Goal: Task Accomplishment & Management: Use online tool/utility

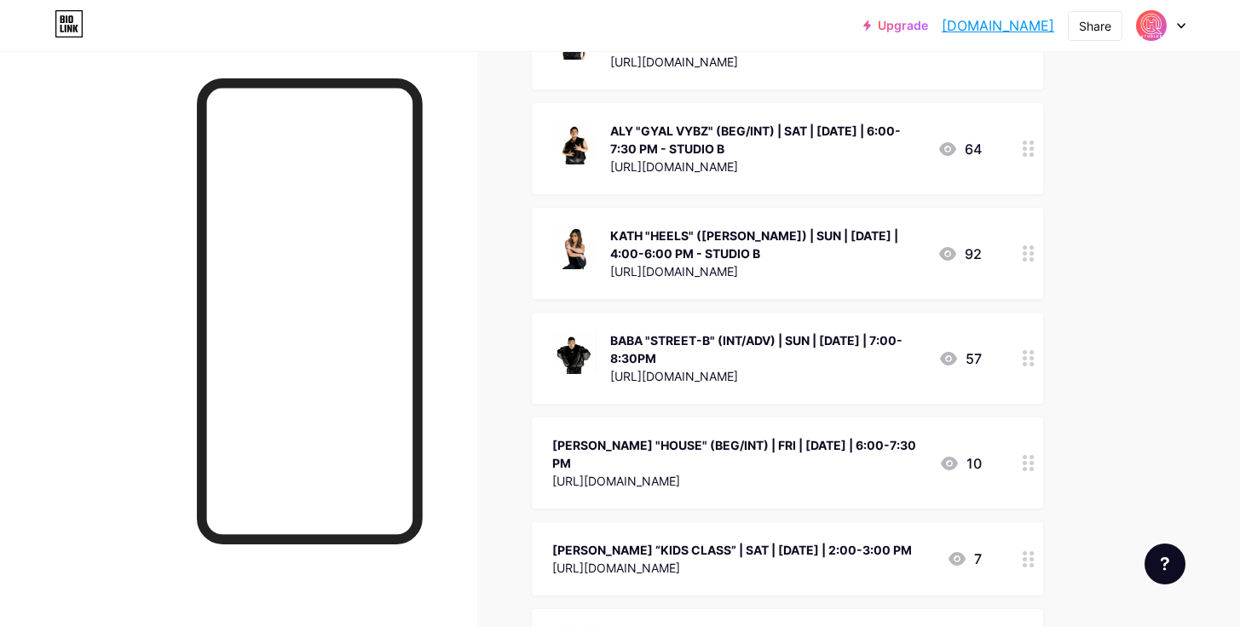
scroll to position [2109, 0]
click at [1034, 349] on icon at bounding box center [1029, 357] width 12 height 16
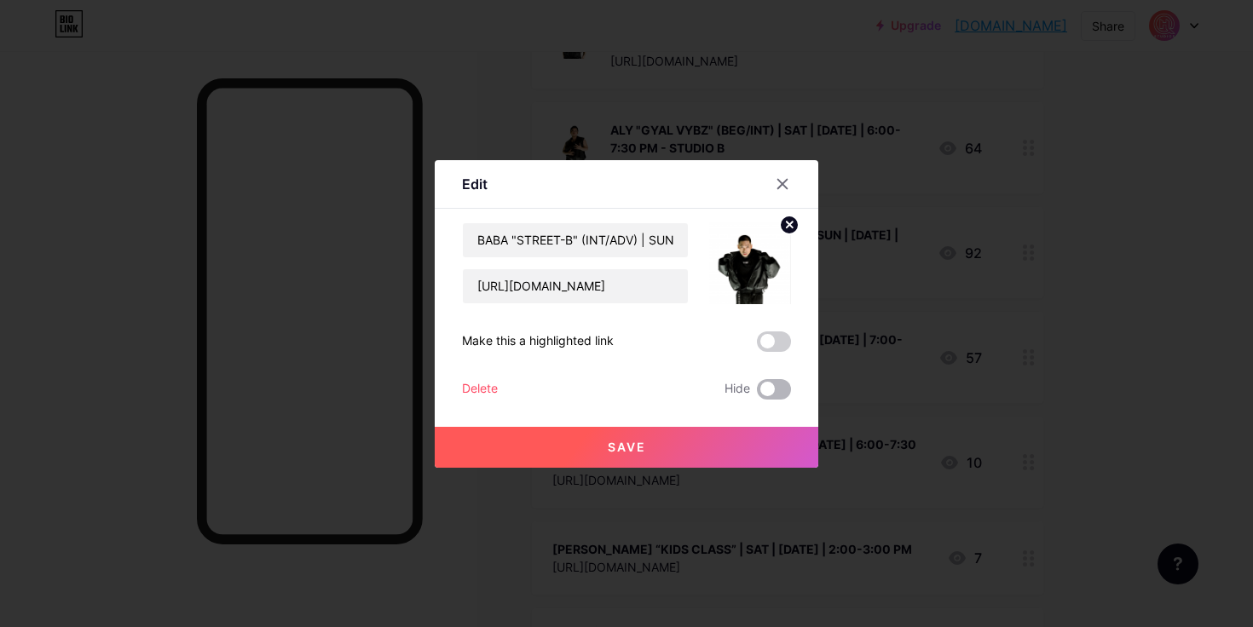
click at [780, 387] on span at bounding box center [774, 389] width 34 height 20
click at [757, 394] on input "checkbox" at bounding box center [757, 394] width 0 height 0
click at [714, 449] on button "Save" at bounding box center [627, 447] width 384 height 41
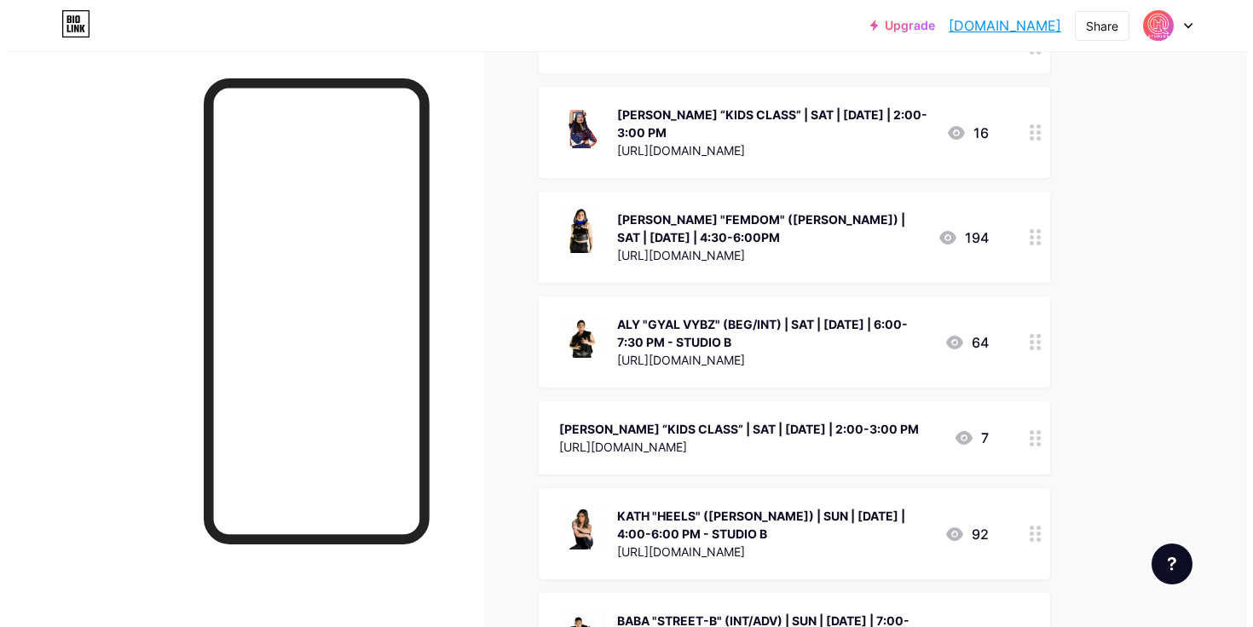
scroll to position [1873, 0]
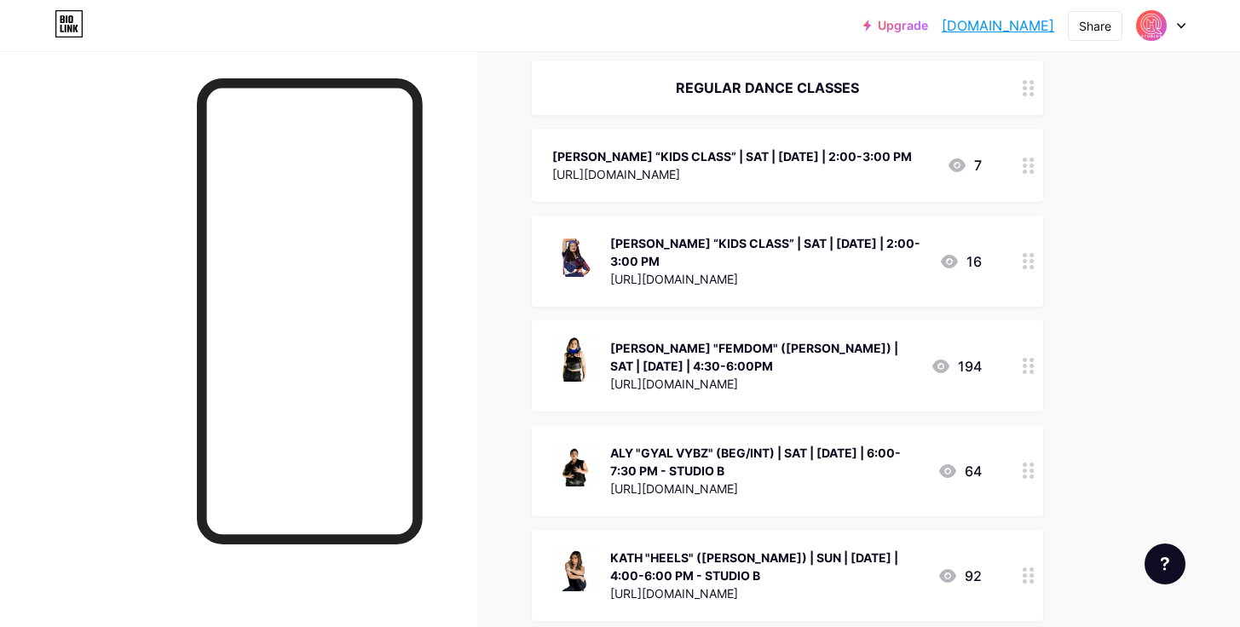
click at [766, 147] on div "[PERSON_NAME] “KIDS CLASS” | SAT | [DATE] | 2:00-3:00 PM" at bounding box center [732, 156] width 360 height 18
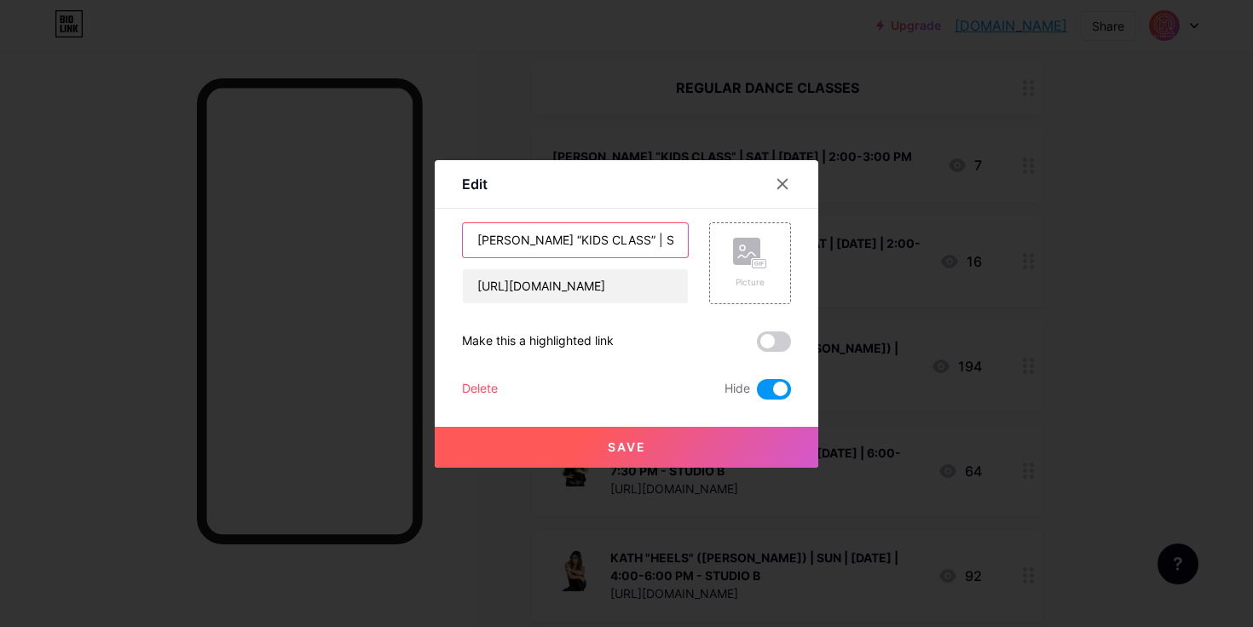
click at [618, 243] on input "[PERSON_NAME] “KIDS CLASS” | SAT | [DATE] | 2:00-3:00 PM" at bounding box center [575, 240] width 225 height 34
drag, startPoint x: 651, startPoint y: 240, endPoint x: 669, endPoint y: 240, distance: 17.9
click at [669, 240] on input "[PERSON_NAME] “KIDS CLASS” | SAT | [DATE] | 2:00-3:00 PM" at bounding box center [575, 240] width 225 height 34
click at [604, 236] on input "[PERSON_NAME] “KIDS CLASS” | SAT | [DATE] | 2:00-3:00 PM" at bounding box center [575, 240] width 225 height 34
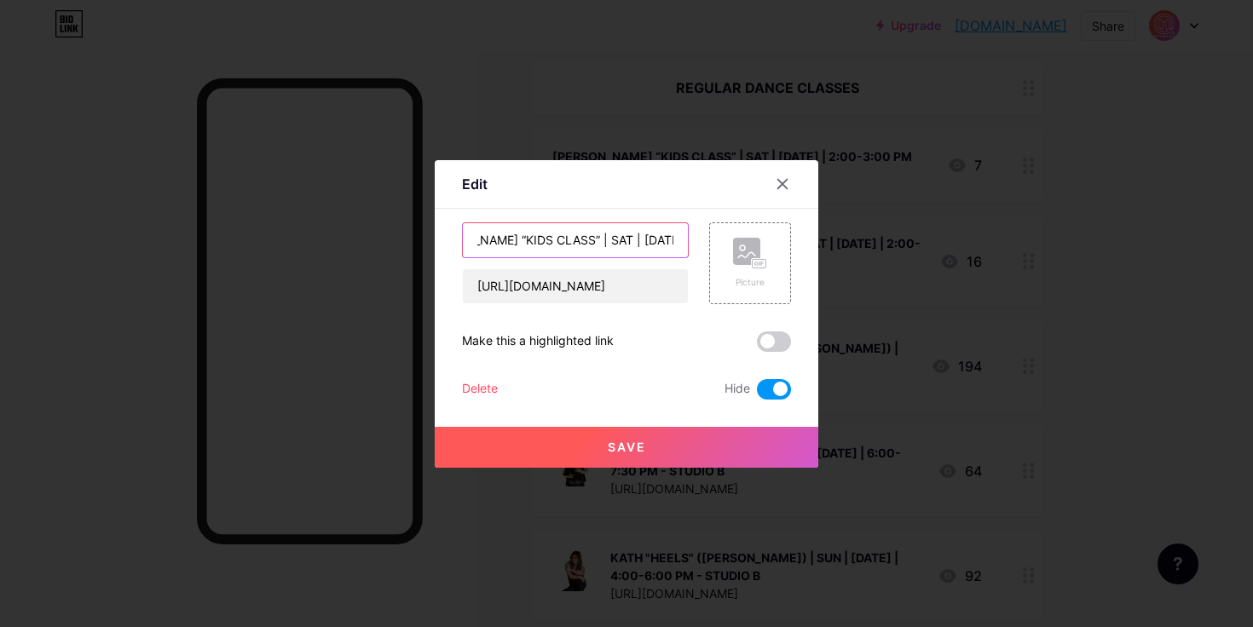
drag, startPoint x: 629, startPoint y: 238, endPoint x: 588, endPoint y: 239, distance: 40.9
click at [588, 239] on input "[PERSON_NAME] “KIDS CLASS” | SAT | [DATE] | 2:00-3:00 PM" at bounding box center [575, 240] width 225 height 34
type input "[PERSON_NAME] “KIDS CLASS” | SAT | [DATE] | 2:00-3:00 PM"
click at [777, 390] on span at bounding box center [774, 389] width 34 height 20
click at [757, 394] on input "checkbox" at bounding box center [757, 394] width 0 height 0
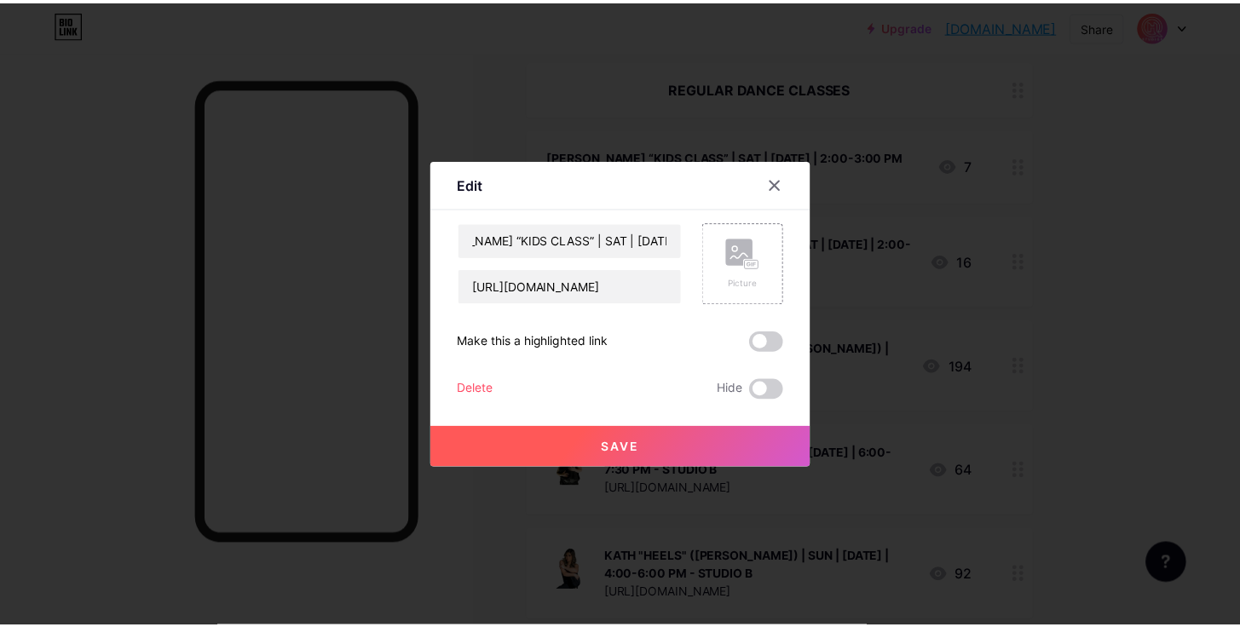
scroll to position [0, 0]
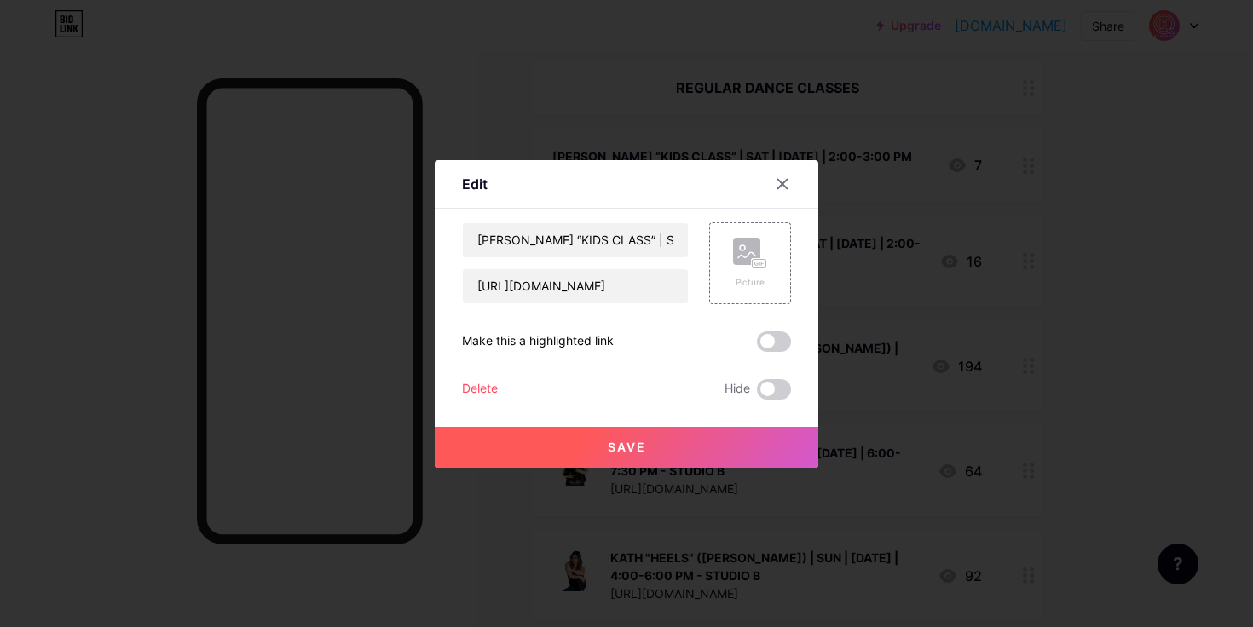
click at [700, 450] on button "Save" at bounding box center [627, 447] width 384 height 41
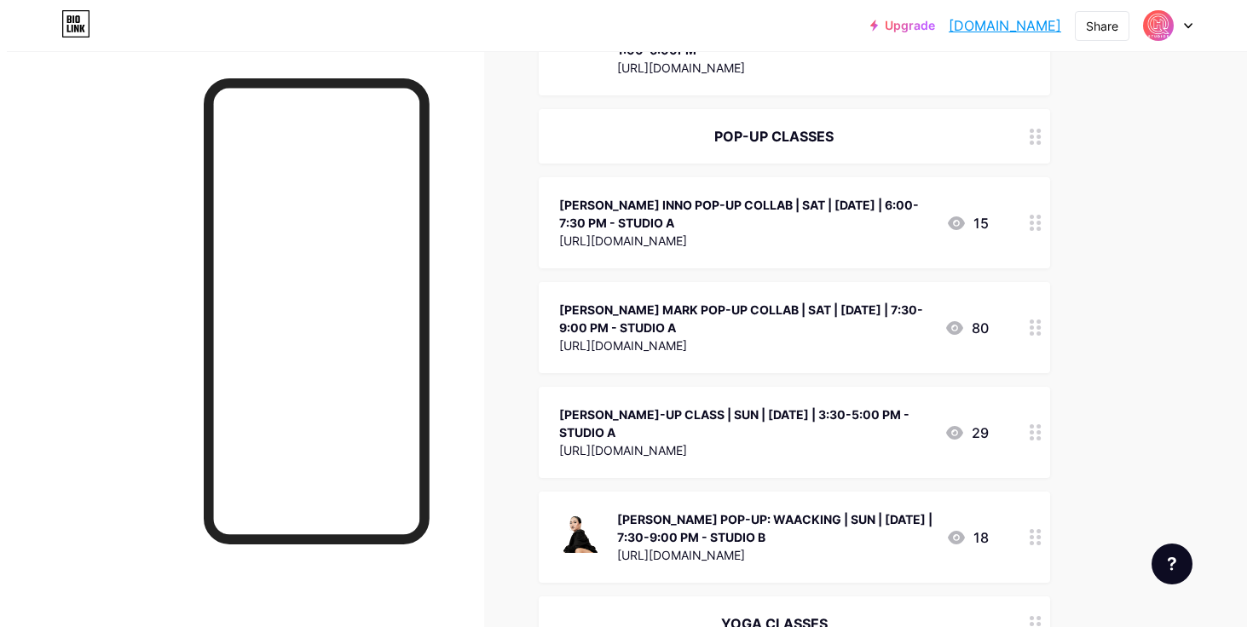
scroll to position [580, 0]
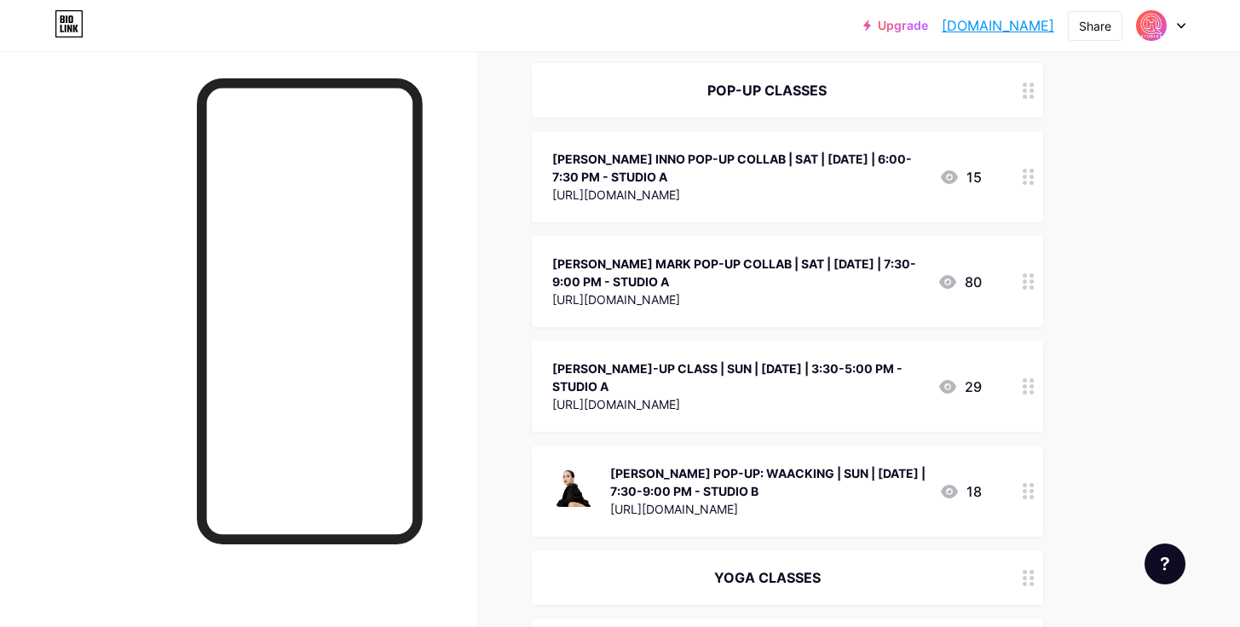
click at [1020, 387] on div at bounding box center [1028, 386] width 29 height 91
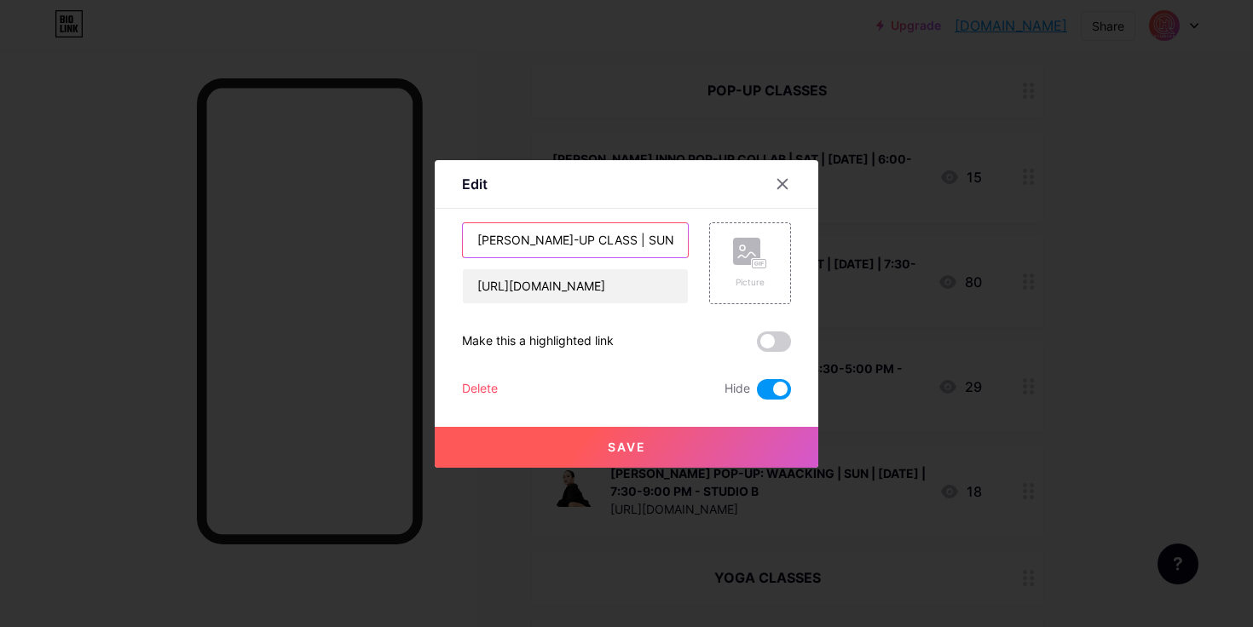
click at [624, 239] on input "[PERSON_NAME]-UP CLASS | SUN | [DATE] | 3:30-5:00 PM - STUDIO A" at bounding box center [575, 240] width 225 height 34
drag, startPoint x: 644, startPoint y: 237, endPoint x: 632, endPoint y: 239, distance: 11.2
click at [632, 239] on input "[PERSON_NAME]-UP CLASS | SUN | [DATE] | 3:30-5:00 PM - STUDIO A" at bounding box center [575, 240] width 225 height 34
drag, startPoint x: 667, startPoint y: 242, endPoint x: 677, endPoint y: 242, distance: 10.2
click at [677, 242] on input "[PERSON_NAME]-UP CLASS | SAT | [DATE] | 3:30-5:00 PM - STUDIO A" at bounding box center [575, 240] width 225 height 34
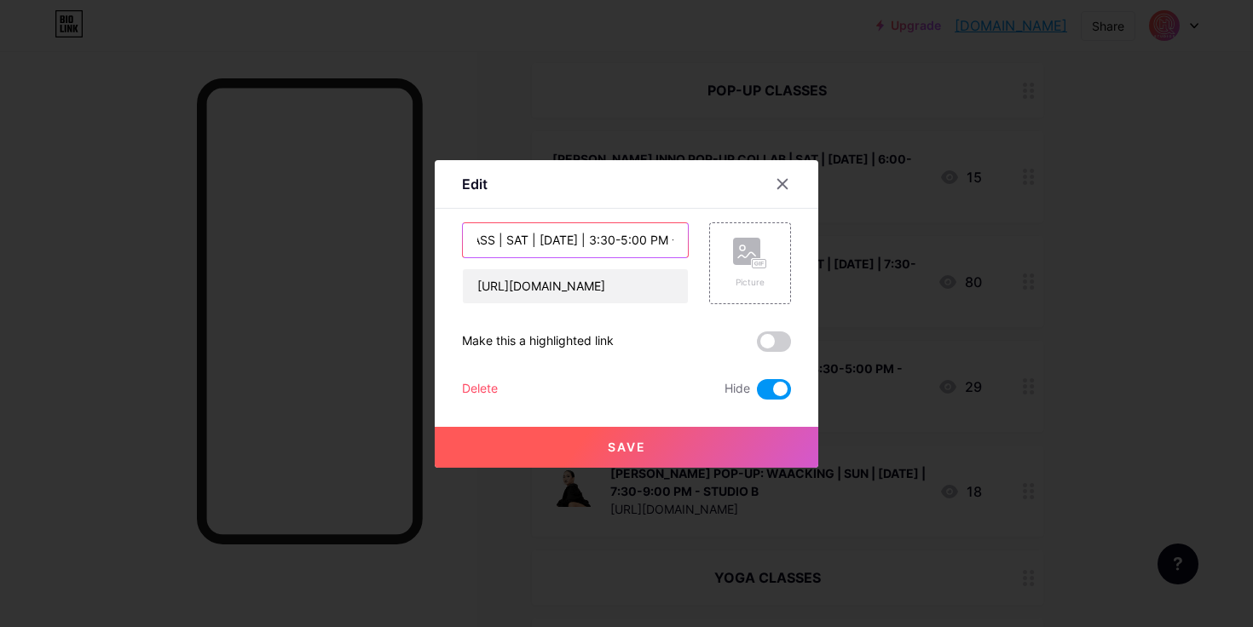
scroll to position [0, 183]
click at [591, 242] on input "[PERSON_NAME]-UP CLASS | SAT | [DATE] | 3:30-5:00 PM - STUDIO A" at bounding box center [575, 240] width 225 height 34
drag, startPoint x: 514, startPoint y: 239, endPoint x: 483, endPoint y: 240, distance: 30.7
click at [483, 240] on input "[PERSON_NAME]-UP CLASS | SAT | [DATE] | 3:30-5:00 PM - STUDIO A" at bounding box center [575, 240] width 225 height 34
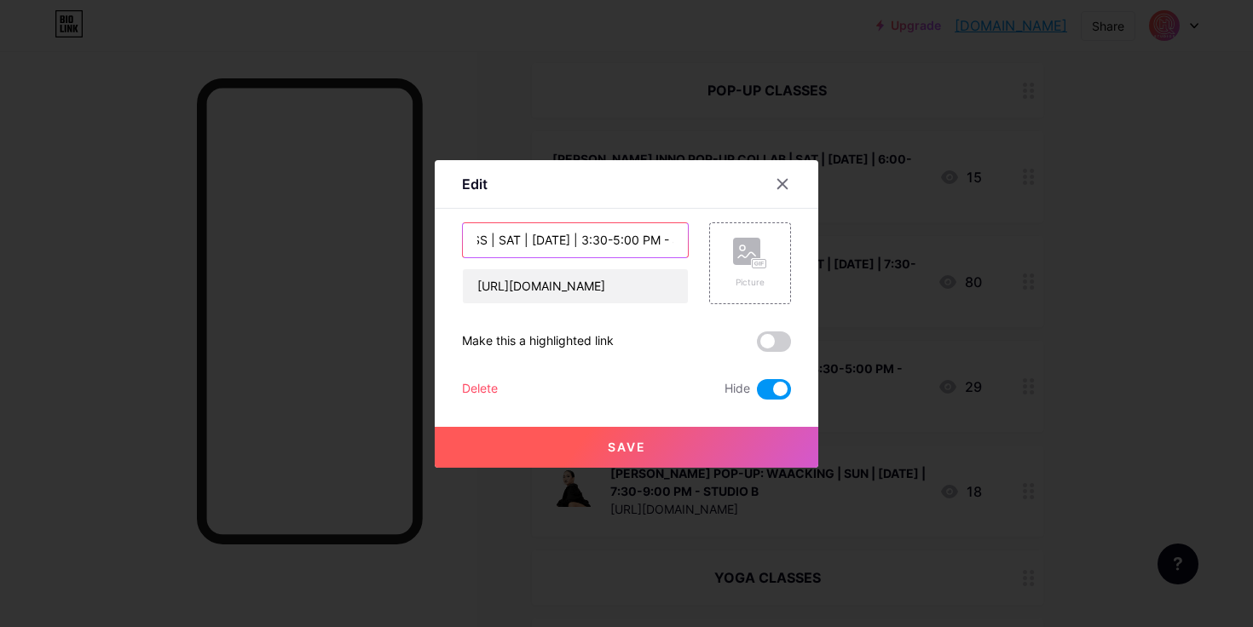
click at [553, 237] on input "[PERSON_NAME]-UP CLASS | SAT | [DATE] | 3:30-5:00 PM - STUDIO A" at bounding box center [575, 240] width 225 height 34
drag, startPoint x: 545, startPoint y: 239, endPoint x: 507, endPoint y: 239, distance: 38.4
click at [507, 239] on input "[PERSON_NAME]-UP CLASS | SAT | [DATE] | 3:30-5:00 PM - STUDIO A" at bounding box center [575, 240] width 225 height 34
click at [567, 243] on input "[PERSON_NAME]-UP CLASS | SAT | [DATE] | 3:30-5:00 PM - STUDIO A" at bounding box center [575, 240] width 225 height 34
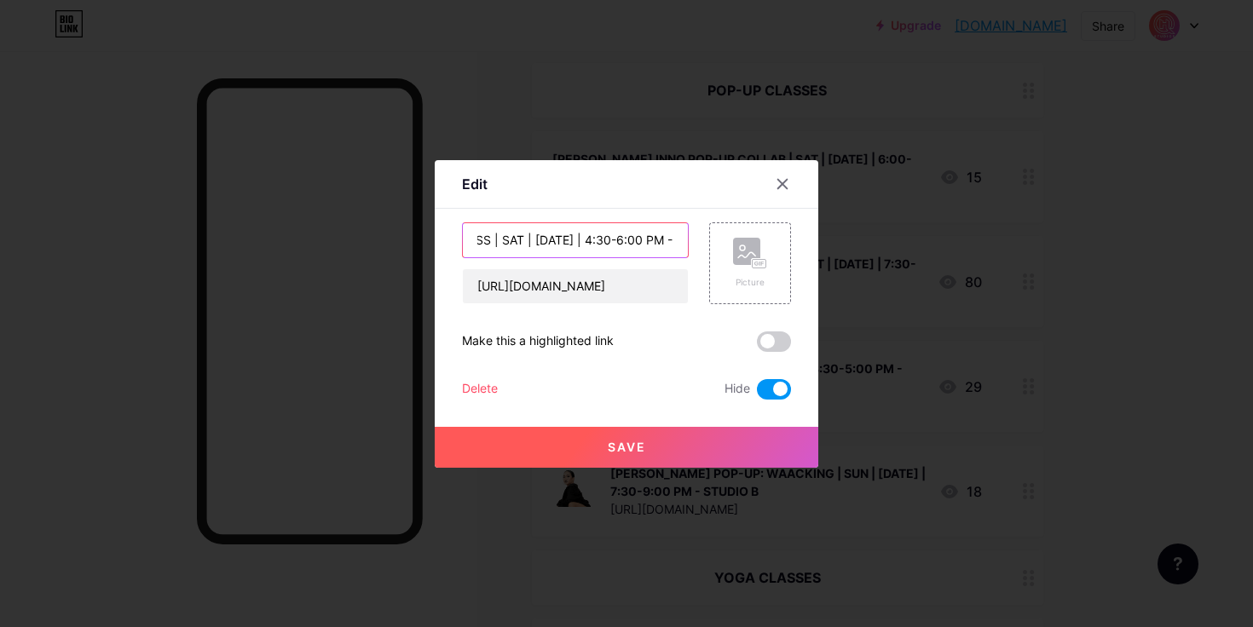
scroll to position [0, 178]
type input "[PERSON_NAME]-UP CLASS | SAT | [DATE] | 4:30-6:00 PM - STUDIO A"
click at [783, 396] on span at bounding box center [774, 389] width 34 height 20
click at [757, 394] on input "checkbox" at bounding box center [757, 394] width 0 height 0
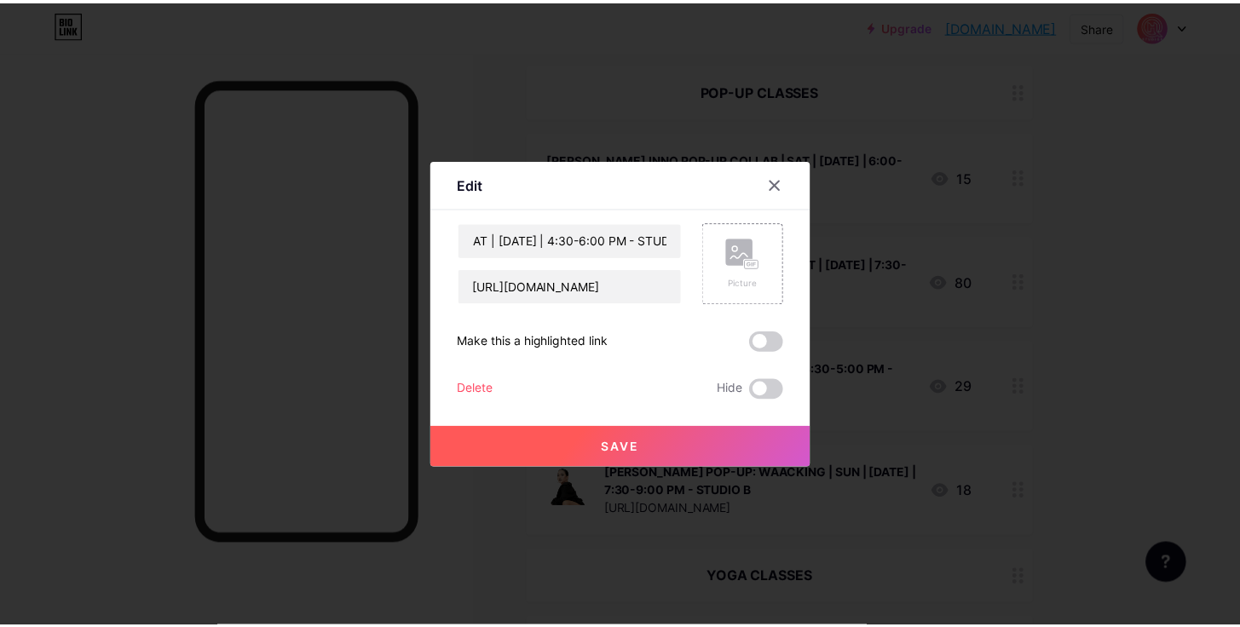
scroll to position [0, 0]
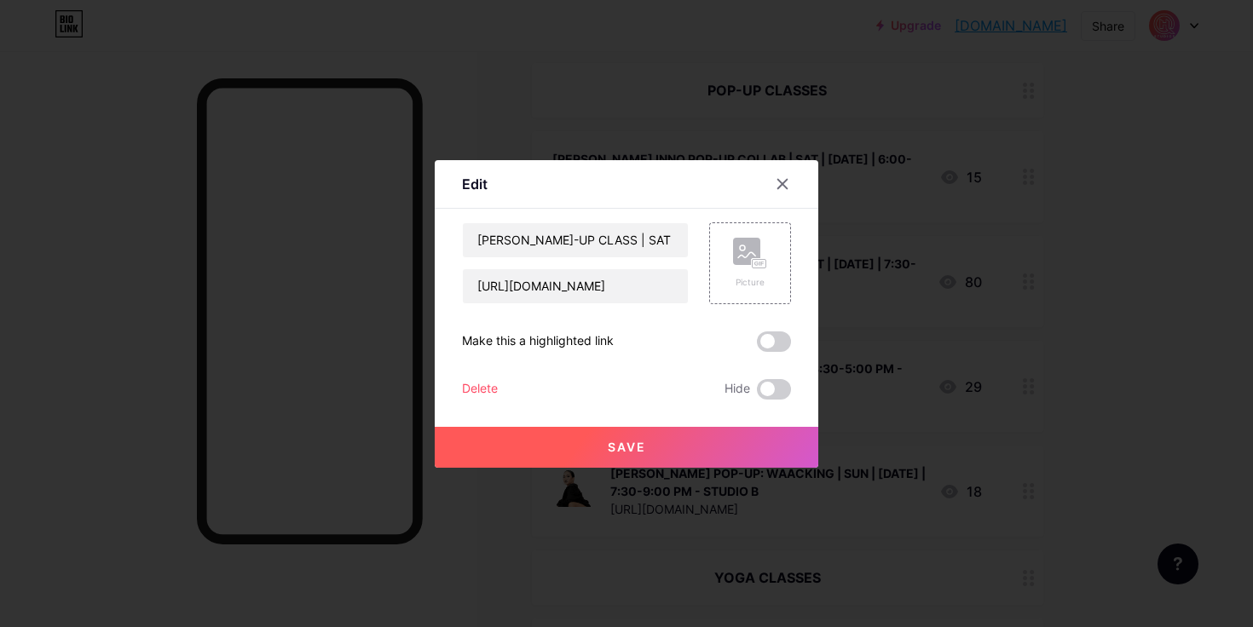
click at [692, 443] on button "Save" at bounding box center [627, 447] width 384 height 41
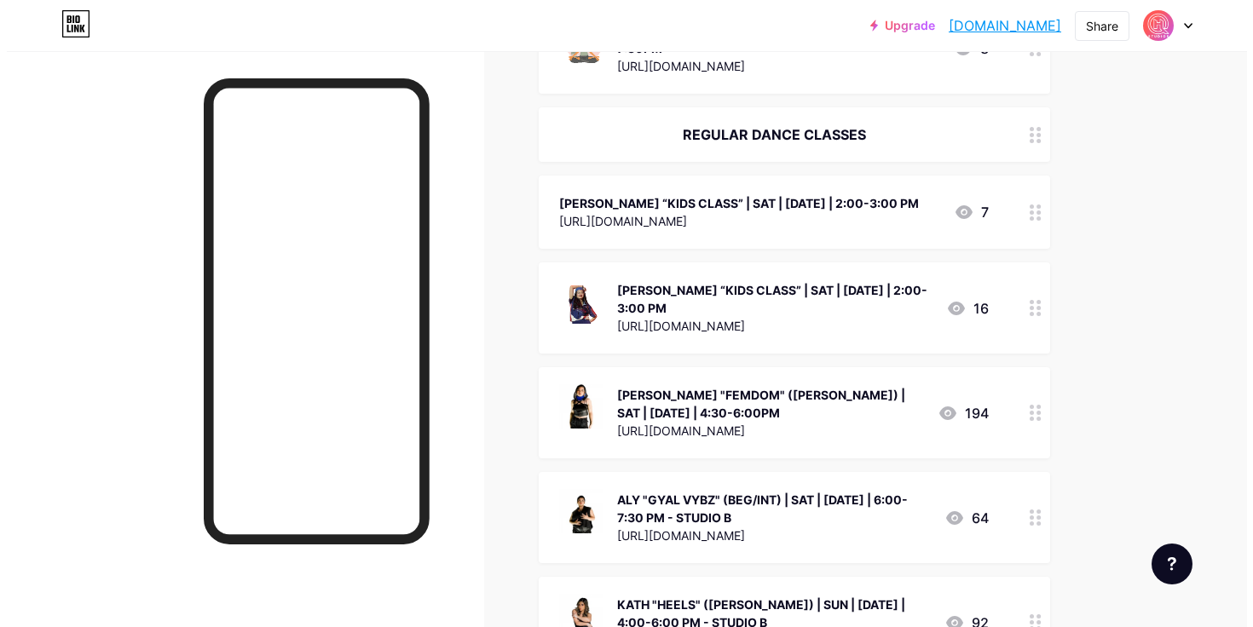
scroll to position [1827, 0]
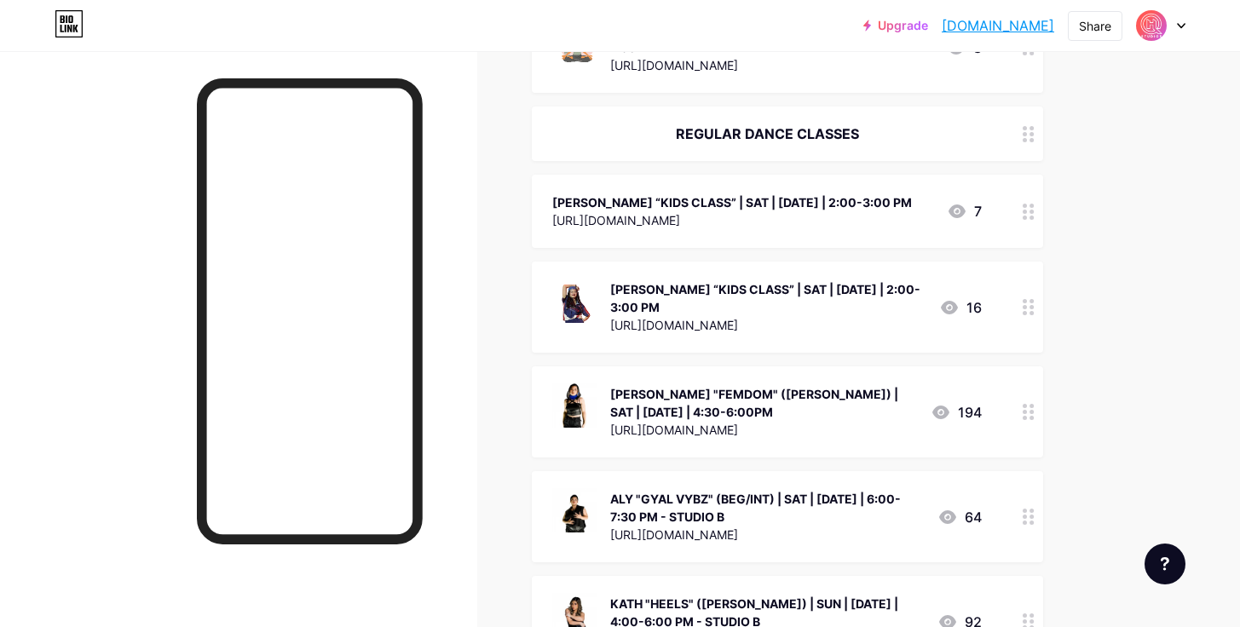
click at [813, 385] on div "[PERSON_NAME] "FEMDOM" ([PERSON_NAME]) | SAT | [DATE] | 4:30-6:00PM" at bounding box center [763, 403] width 307 height 36
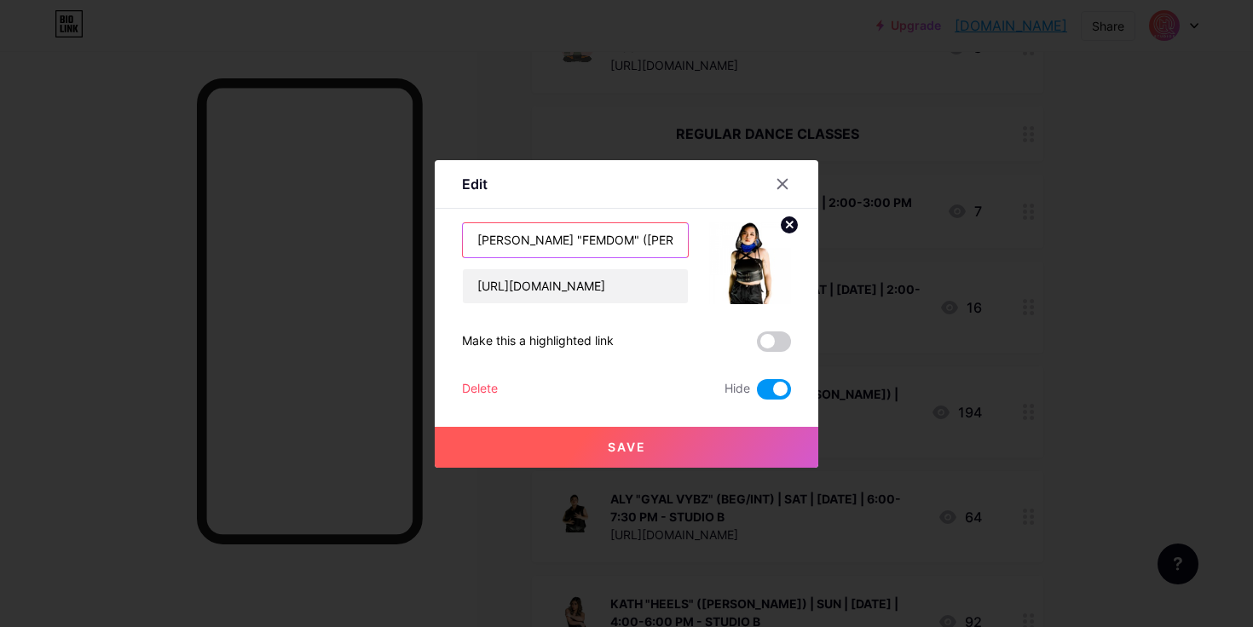
drag, startPoint x: 613, startPoint y: 241, endPoint x: 592, endPoint y: 239, distance: 20.6
click at [592, 239] on input "[PERSON_NAME] "FEMDOM" ([PERSON_NAME]) | SAT | [DATE] | 4:30-6:00PM" at bounding box center [575, 240] width 225 height 34
type input "[PERSON_NAME] "FEMDOM" (INT) | SAT | [DATE] | 6:00-7:30PM"
click at [773, 389] on span at bounding box center [774, 389] width 34 height 20
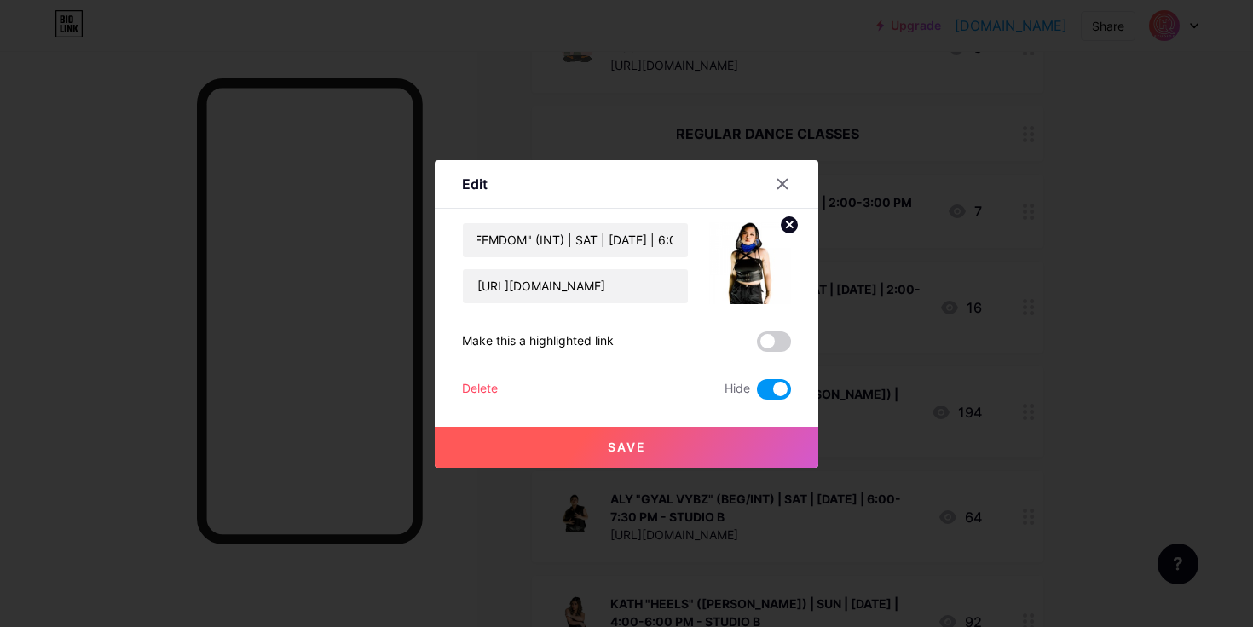
click at [757, 394] on input "checkbox" at bounding box center [757, 394] width 0 height 0
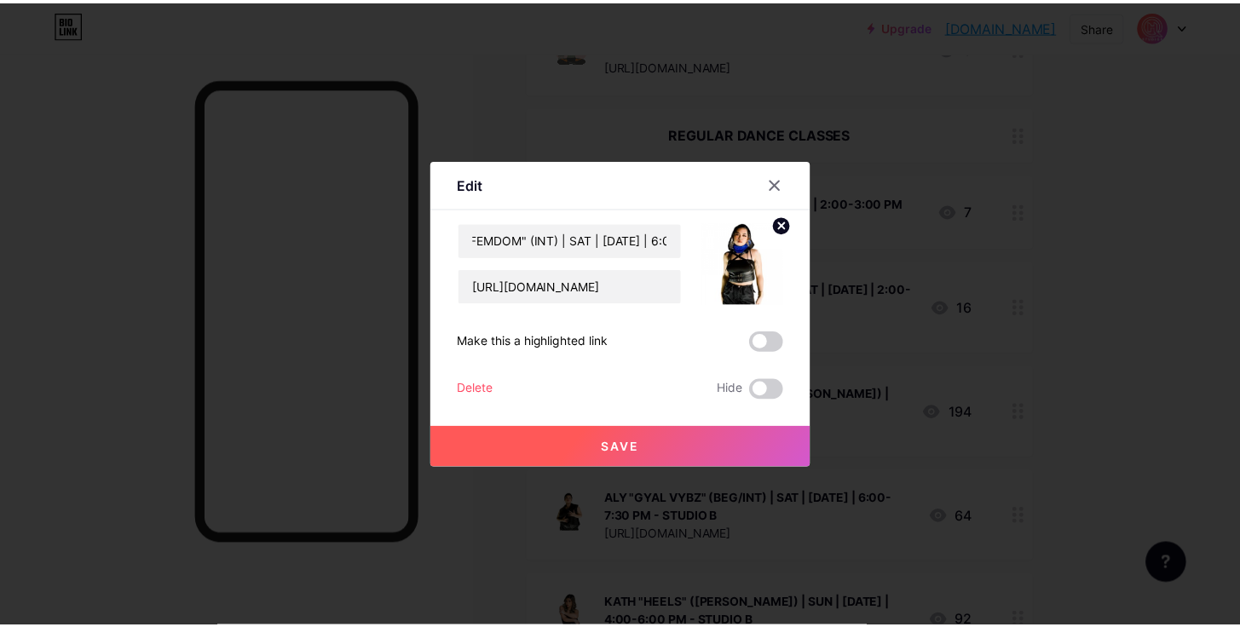
scroll to position [0, 0]
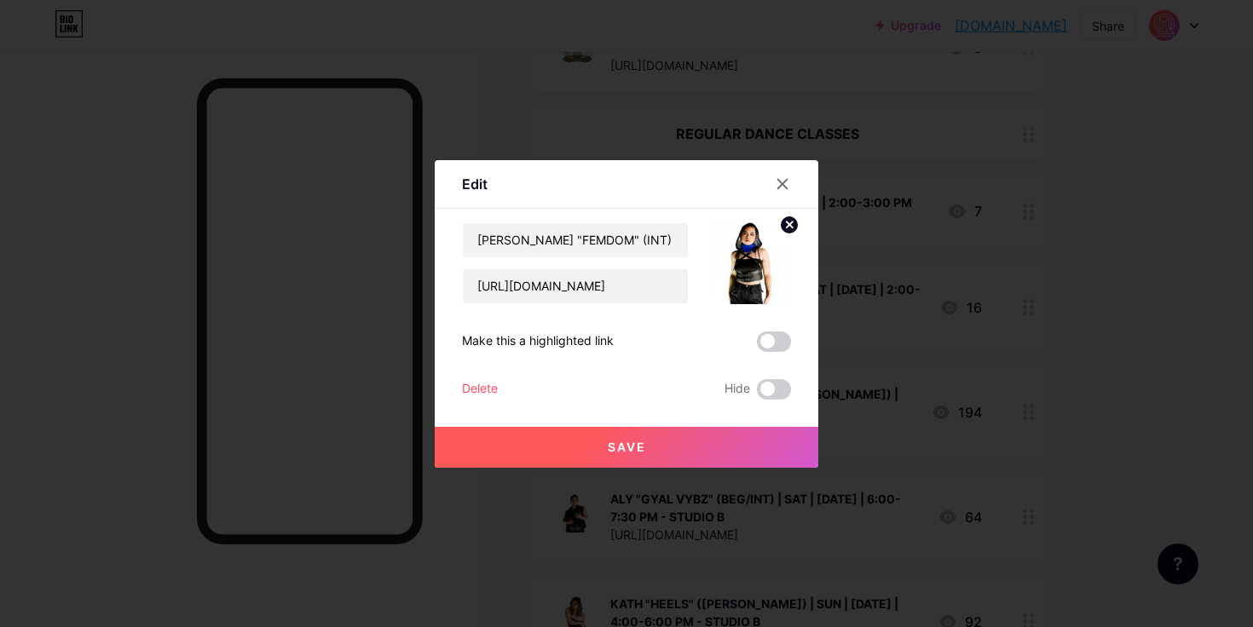
click at [655, 447] on button "Save" at bounding box center [627, 447] width 384 height 41
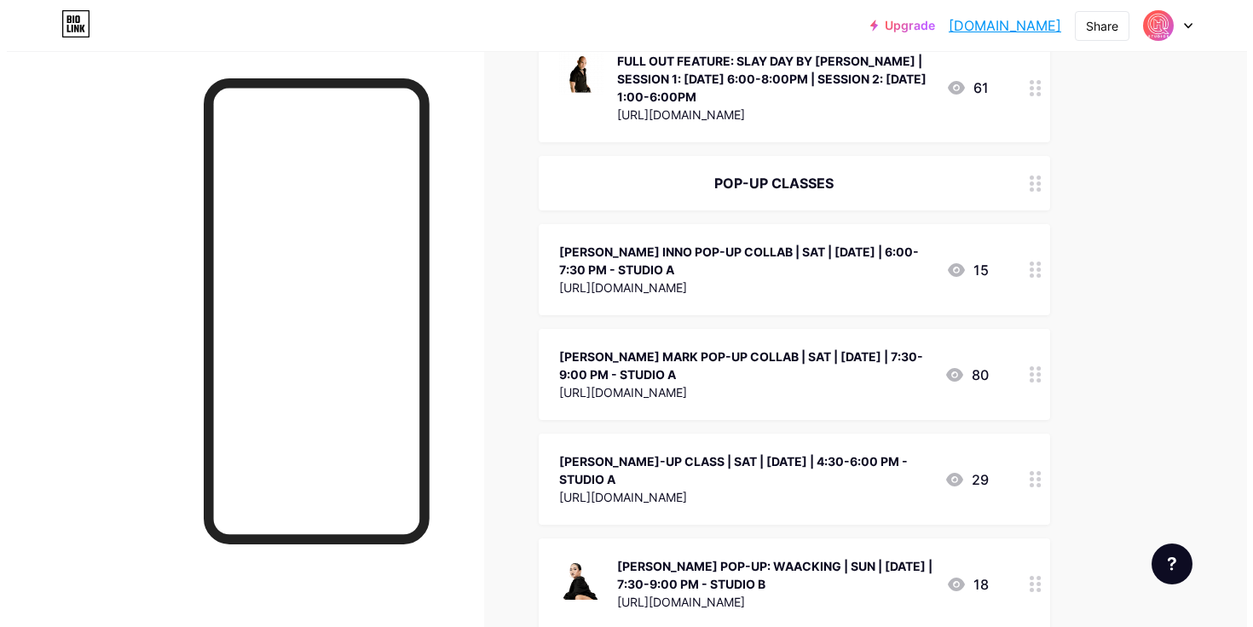
scroll to position [487, 0]
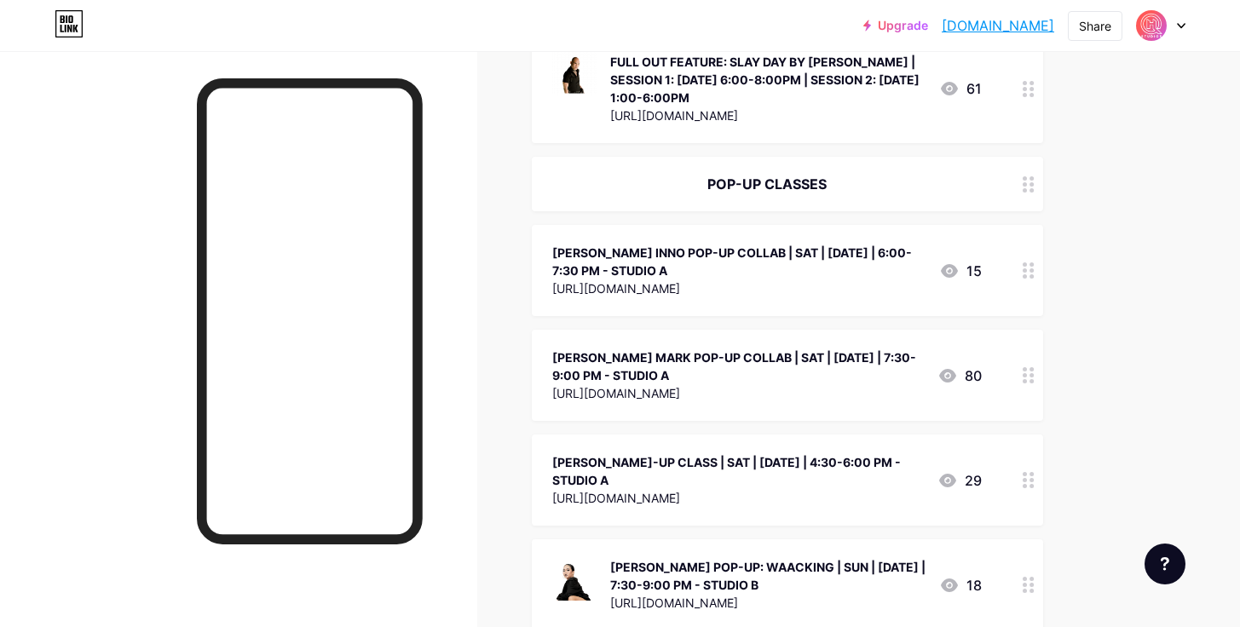
click at [1035, 275] on div at bounding box center [1028, 270] width 29 height 91
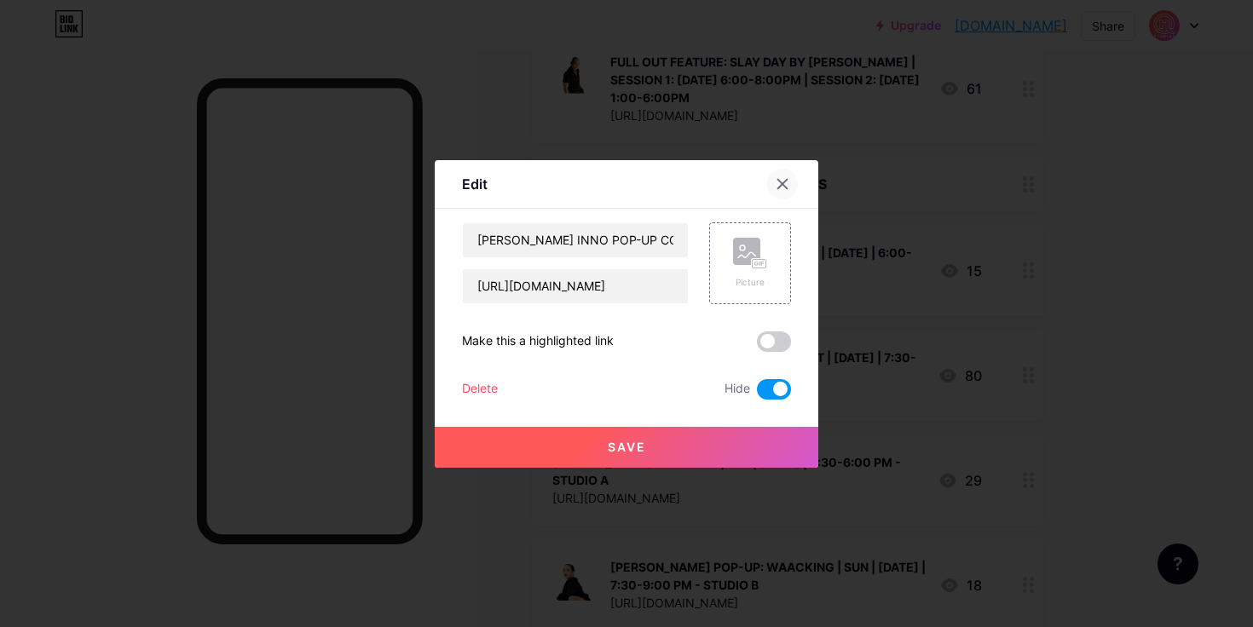
click at [776, 169] on div at bounding box center [782, 184] width 31 height 31
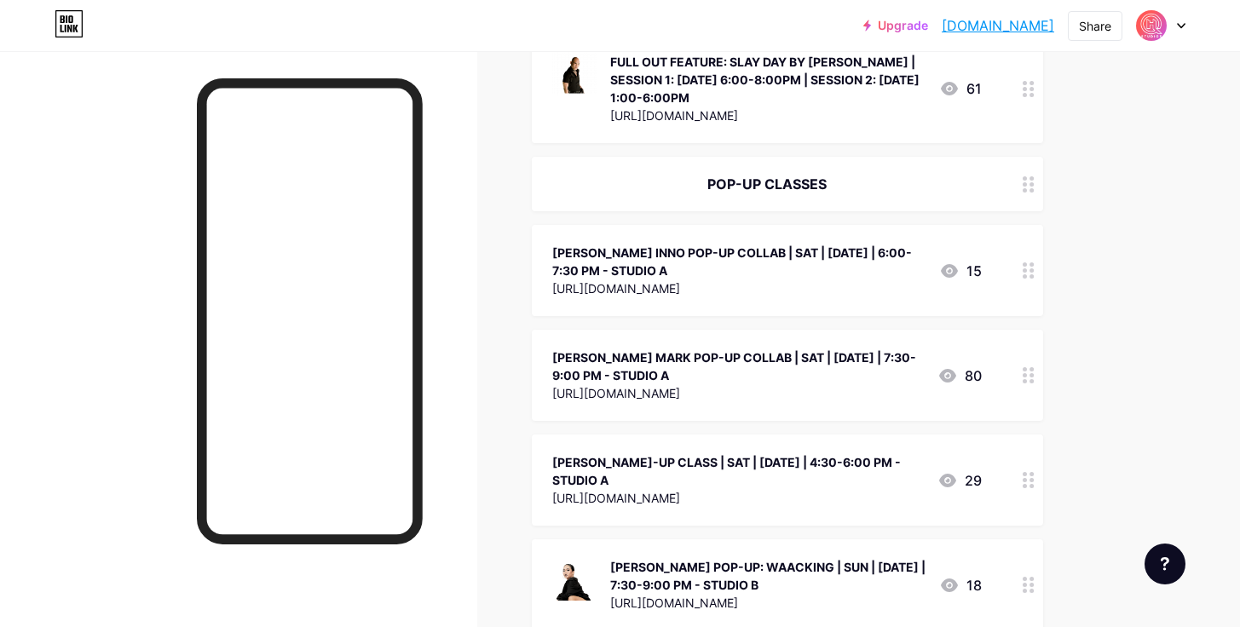
drag, startPoint x: 1013, startPoint y: 472, endPoint x: 976, endPoint y: 274, distance: 202.1
click at [799, 362] on div "[PERSON_NAME] INNO POP-UP COLLAB | SAT | [DATE] | 6:00-7:30 PM - STUDIO A" at bounding box center [738, 367] width 373 height 36
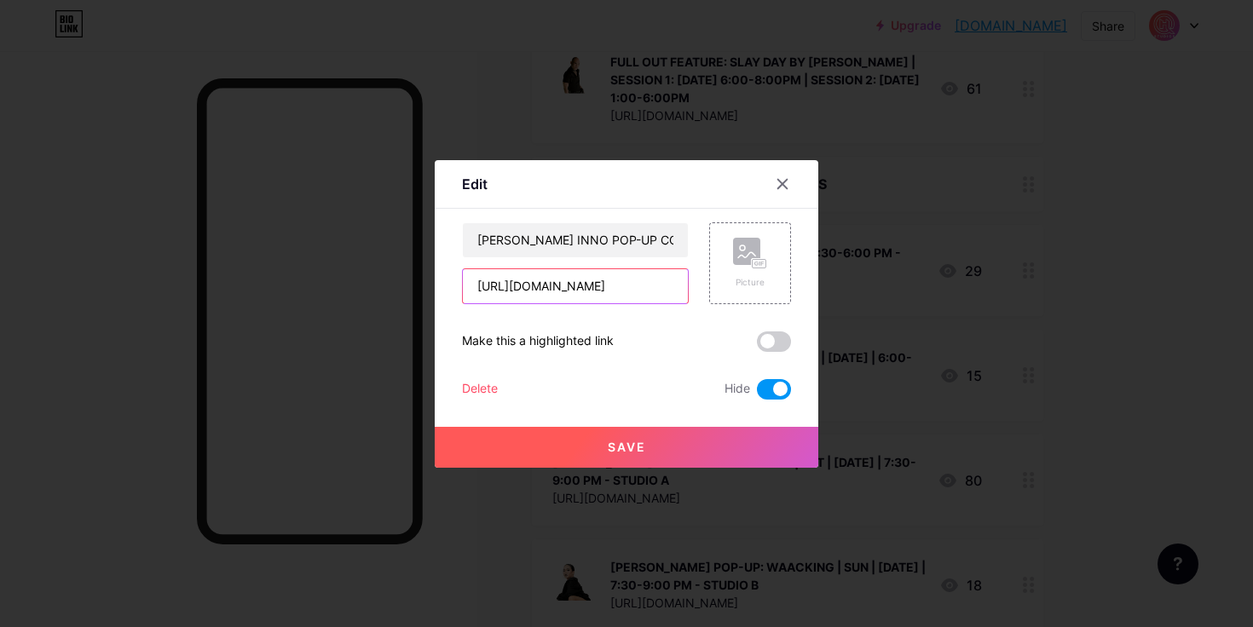
click at [658, 293] on input "[URL][DOMAIN_NAME]" at bounding box center [575, 286] width 225 height 34
paste input "[URL][DOMAIN_NAME]"
type input "[URL][DOMAIN_NAME]"
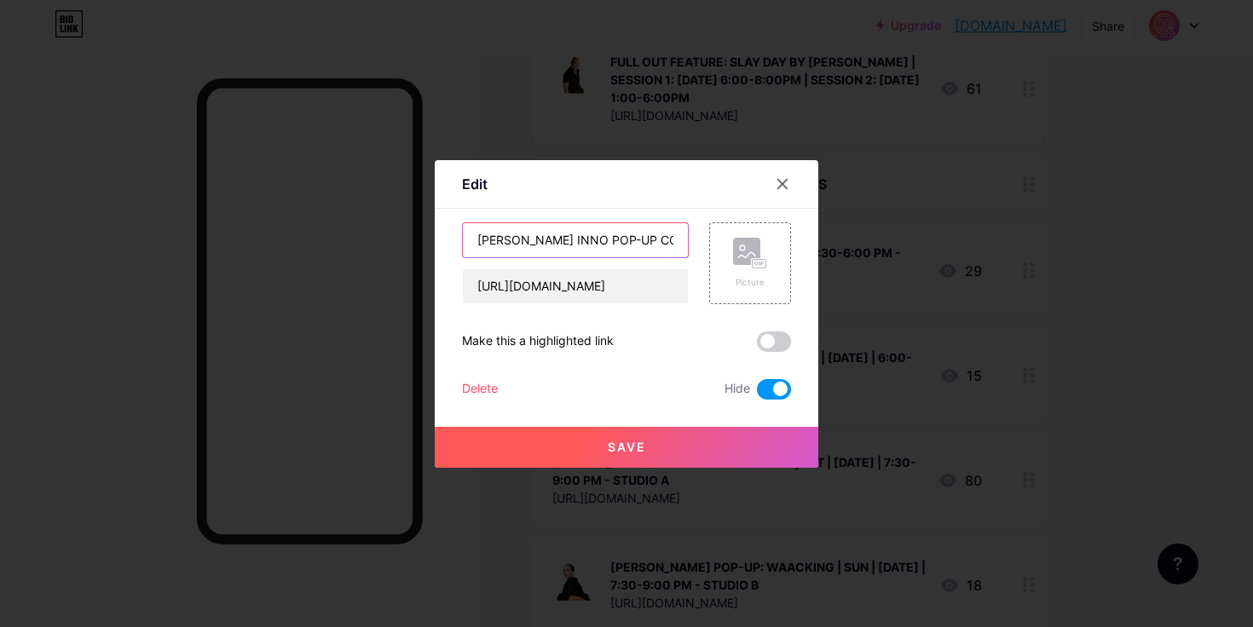
drag, startPoint x: 552, startPoint y: 240, endPoint x: 420, endPoint y: 234, distance: 132.3
click at [420, 234] on div "Edit Content YouTube Play YouTube video without leaving your page. ADD Vimeo Pl…" at bounding box center [626, 313] width 1253 height 627
type input "BABA X [PERSON_NAME]-UP COLLAB | SAT | [DATE] | 6:00-7:30 PM - STUDIO A"
drag, startPoint x: 767, startPoint y: 389, endPoint x: 740, endPoint y: 417, distance: 39.2
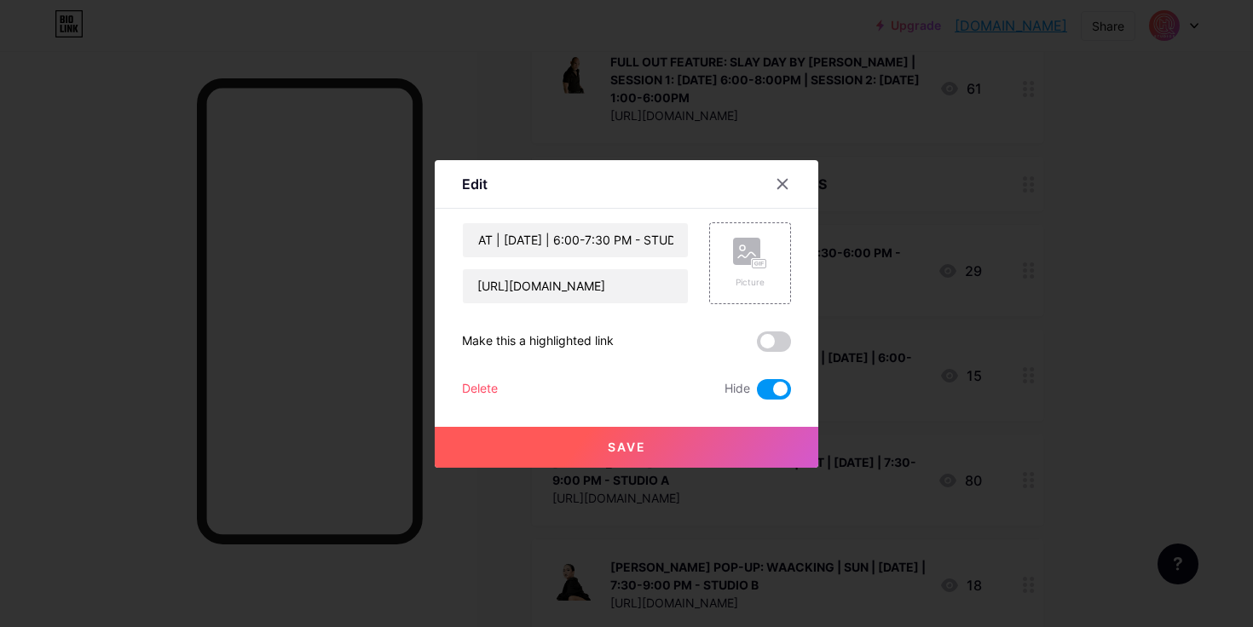
click at [767, 389] on span at bounding box center [774, 389] width 34 height 20
click at [757, 394] on input "checkbox" at bounding box center [757, 394] width 0 height 0
click at [712, 437] on button "Save" at bounding box center [627, 447] width 384 height 41
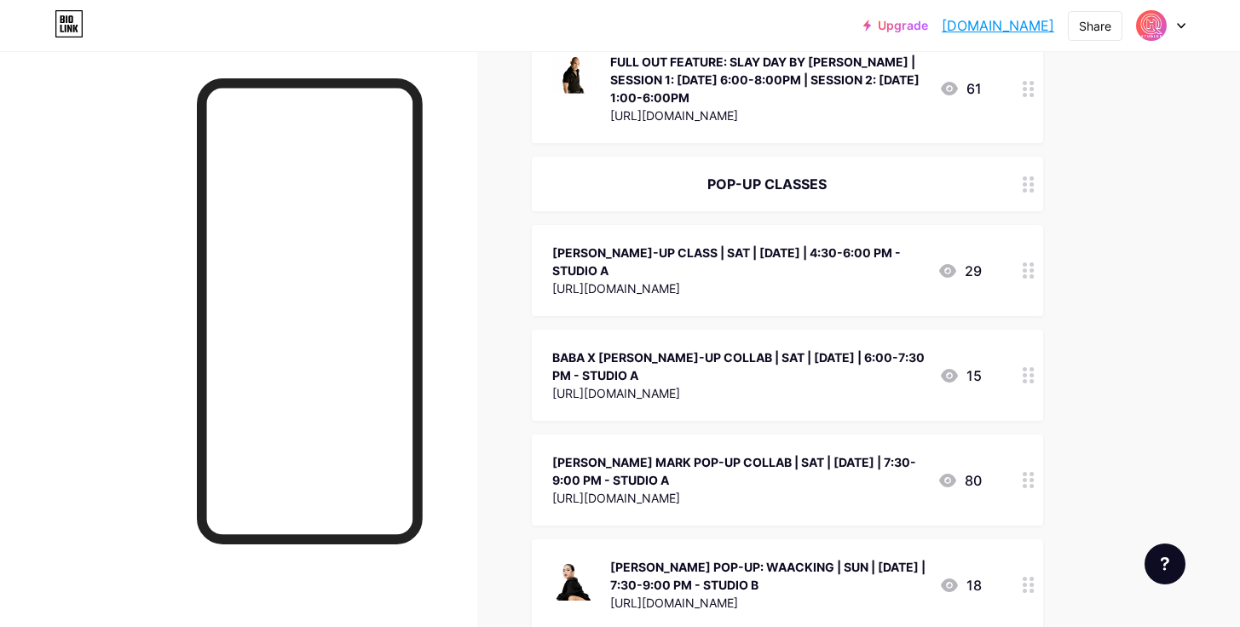
click at [758, 466] on div "[PERSON_NAME] MARK POP-UP COLLAB | SAT | [DATE] | 7:30-9:00 PM - STUDIO A" at bounding box center [738, 471] width 372 height 36
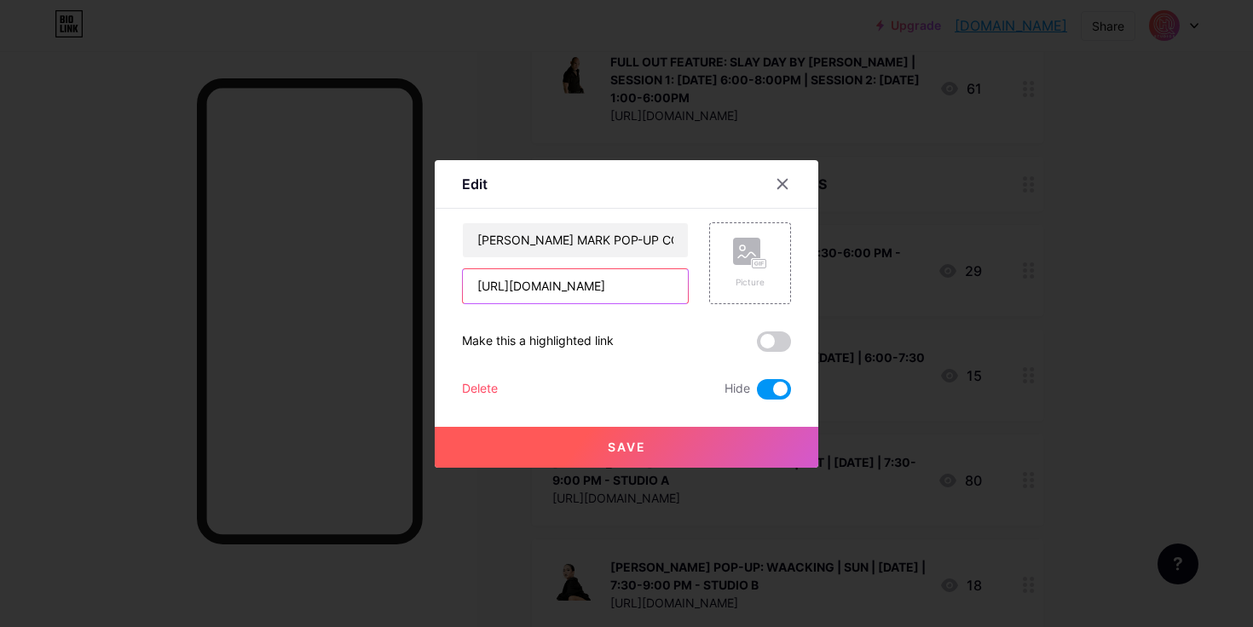
click at [597, 286] on input "[URL][DOMAIN_NAME]" at bounding box center [575, 286] width 225 height 34
paste input "eKpSKFmtVjrZdQP57"
type input "[URL][DOMAIN_NAME]"
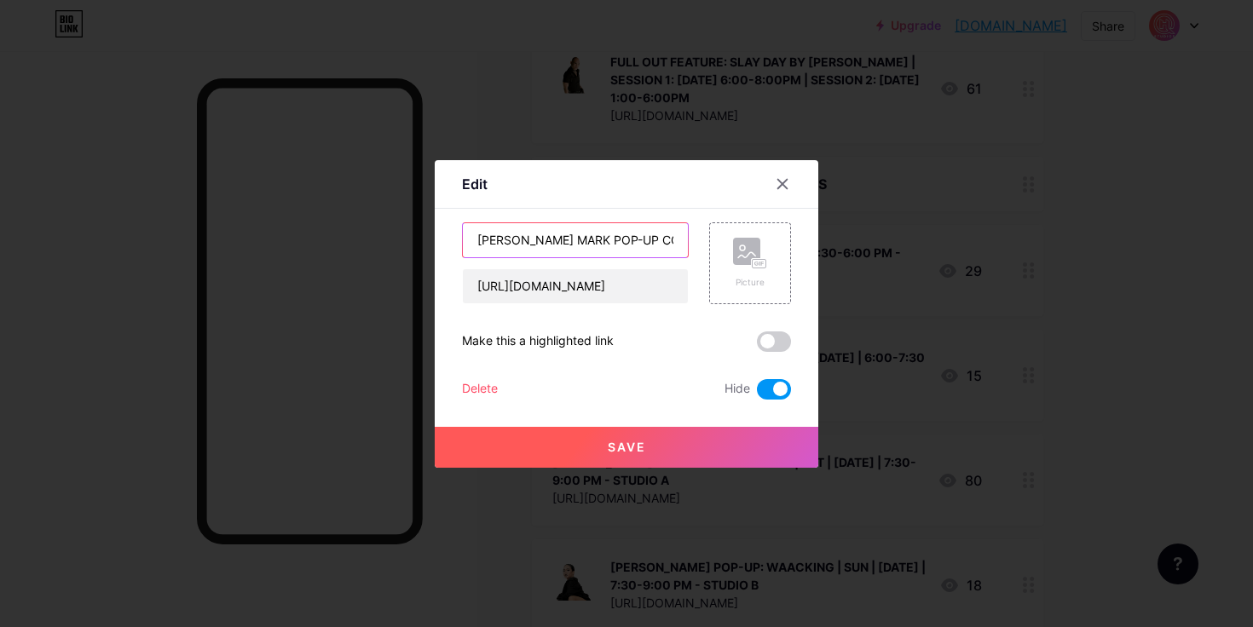
drag, startPoint x: 556, startPoint y: 241, endPoint x: 421, endPoint y: 238, distance: 134.7
click at [421, 238] on div "Edit Content YouTube Play YouTube video without leaving your page. ADD Vimeo Pl…" at bounding box center [626, 313] width 1253 height 627
type input "ALY X JEZ POP-UP COLLAB | SUN | [DATE] | 4:00-6:00 PM - STUDIO B"
click at [778, 384] on span at bounding box center [774, 389] width 34 height 20
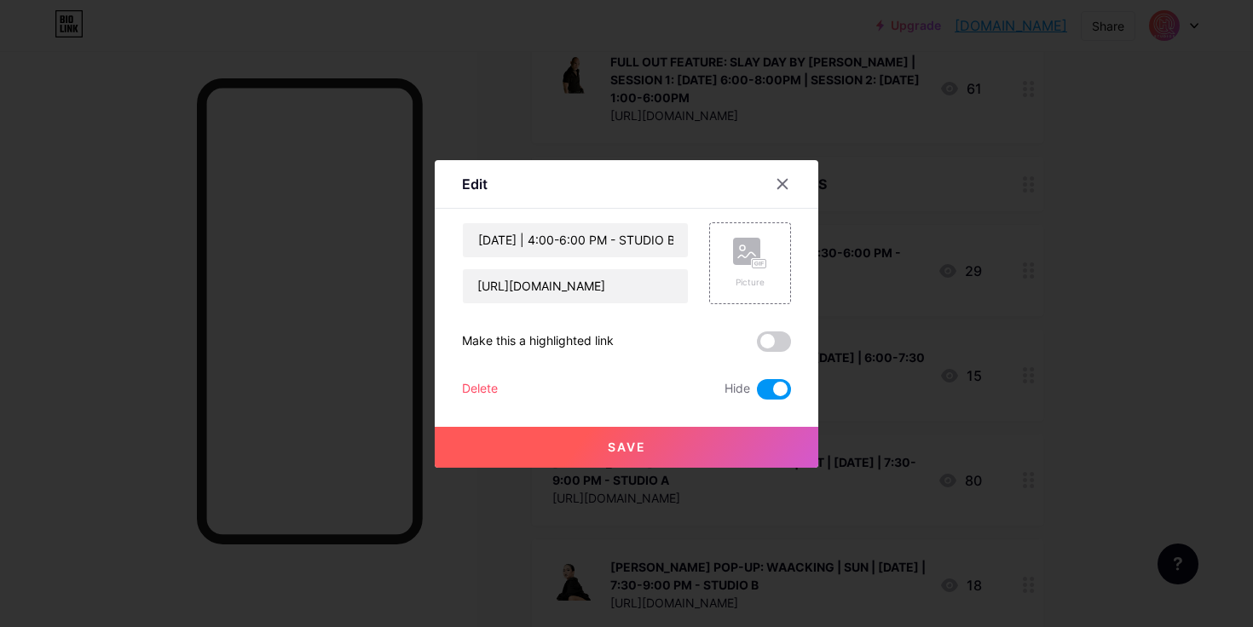
click at [757, 394] on input "checkbox" at bounding box center [757, 394] width 0 height 0
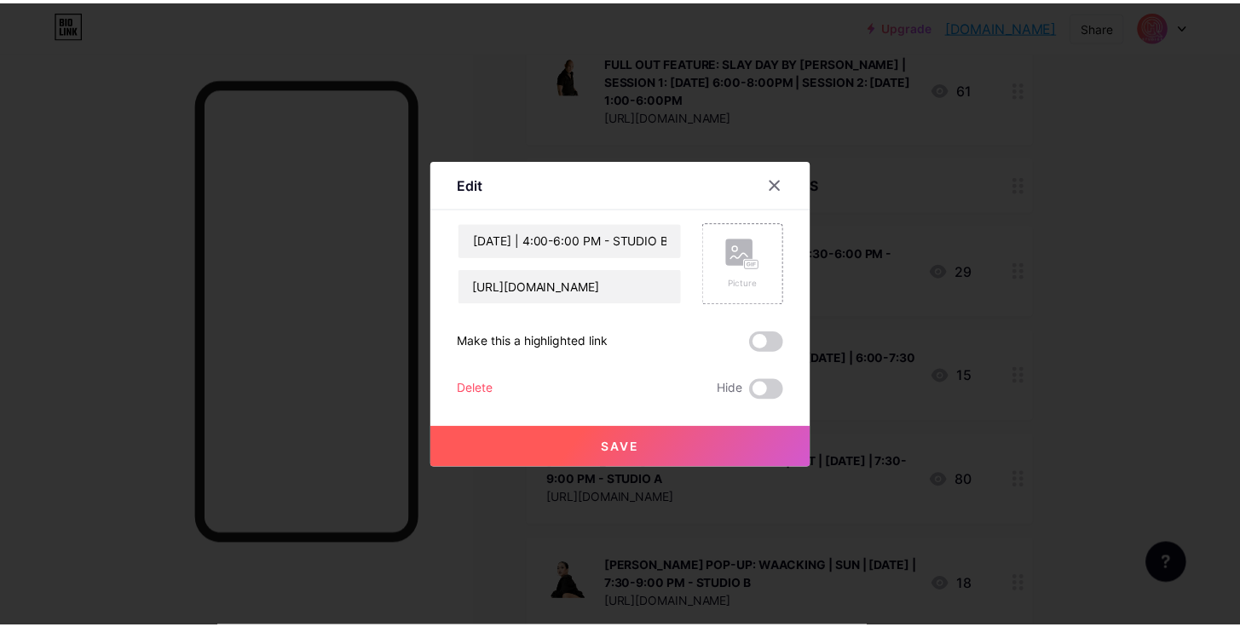
scroll to position [0, 0]
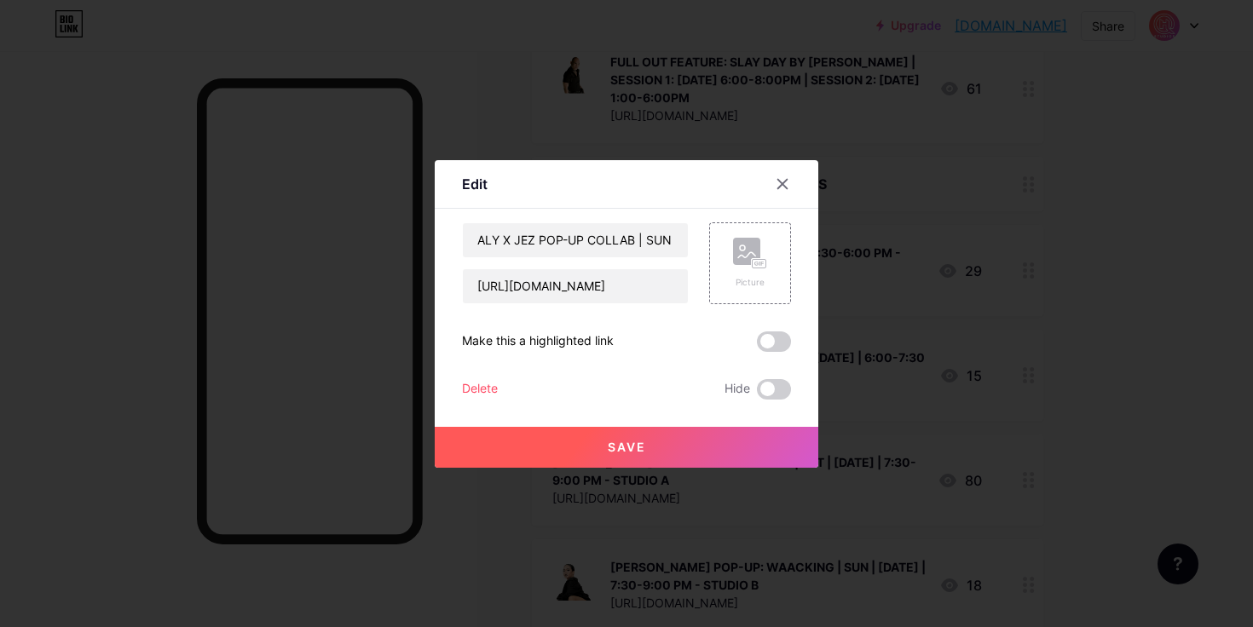
click at [667, 430] on button "Save" at bounding box center [627, 447] width 384 height 41
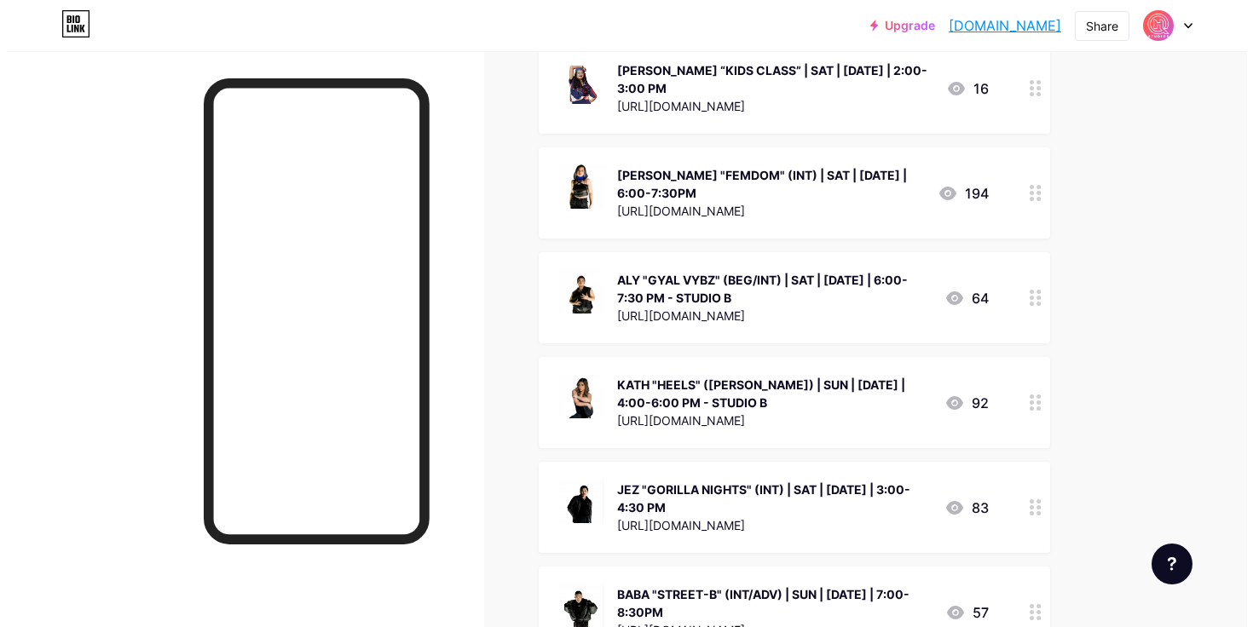
scroll to position [2018, 0]
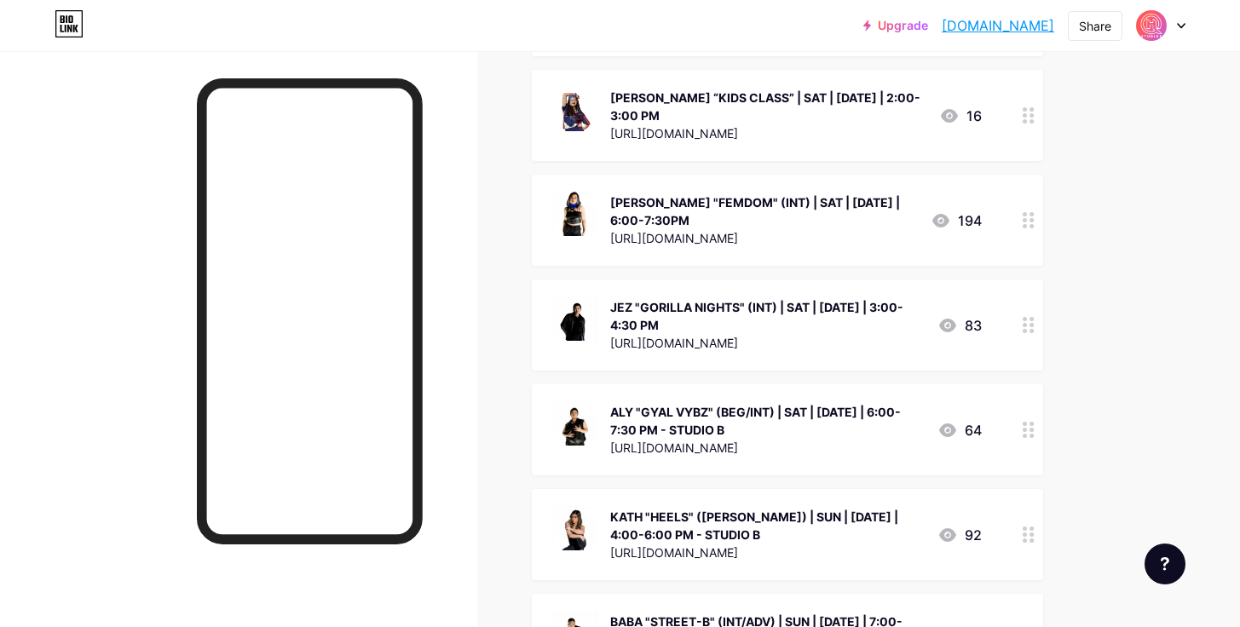
click at [756, 298] on div "JEZ "GORILLA NIGHTS" (INT) | SAT | [DATE] | 3:00-4:30 PM" at bounding box center [767, 316] width 314 height 36
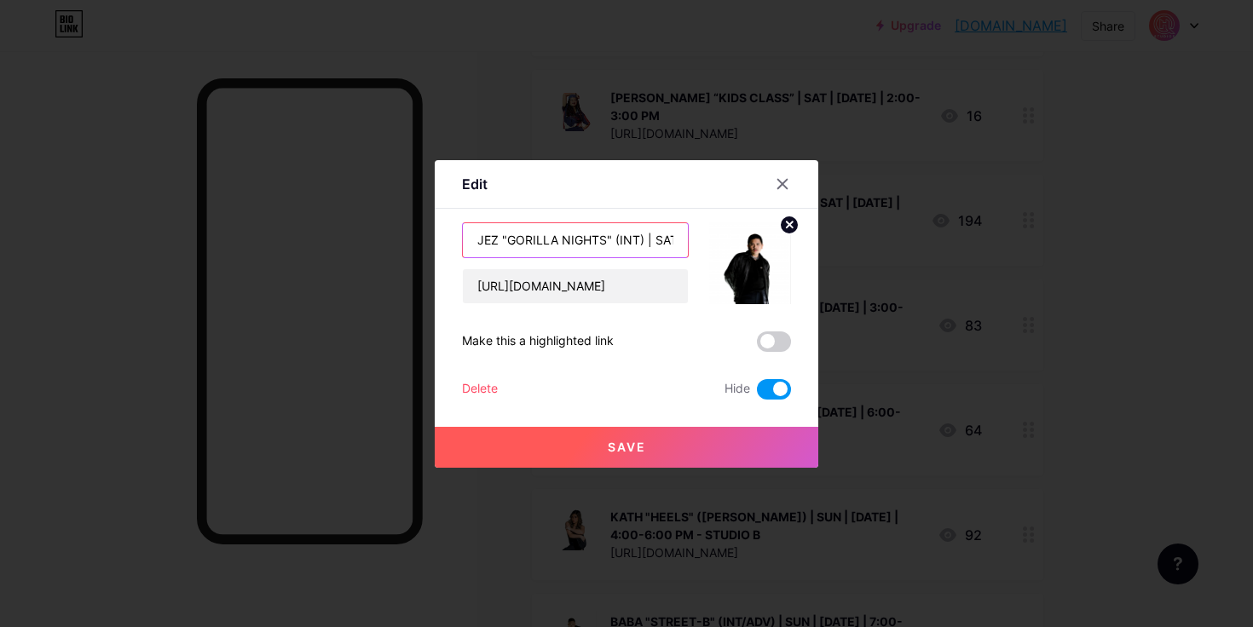
click at [651, 236] on input "JEZ "GORILLA NIGHTS" (INT) | SAT | [DATE] | 3:00-4:30 PM" at bounding box center [575, 240] width 225 height 34
click at [677, 240] on input "JEZ "GORILLA NIGHTS" (INT) | SAT | [DATE] | 3:00-4:30 PM" at bounding box center [575, 240] width 225 height 34
click at [571, 241] on input "JEZ "GORILLA NIGHTS" (INT) | SAT | [DATE] | 3:00-4:30 PM" at bounding box center [575, 240] width 225 height 34
drag, startPoint x: 534, startPoint y: 239, endPoint x: 514, endPoint y: 238, distance: 20.5
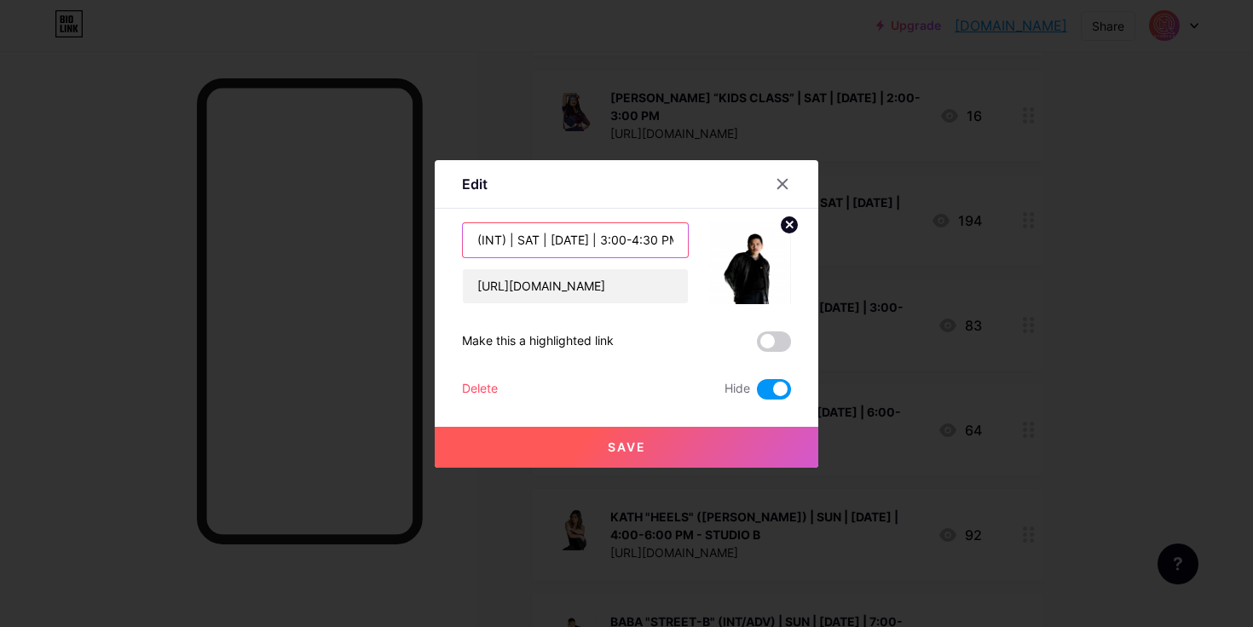
click at [514, 238] on input "JEZ "GORILLA NIGHTS" (INT) | SAT | [DATE] | 3:00-4:30 PM" at bounding box center [575, 240] width 225 height 34
type input "JEZ "GORILLA NIGHTS" (INT) | SUN | [DATE] | 7:00-8:30 PM"
click at [765, 387] on span at bounding box center [774, 389] width 34 height 20
click at [757, 394] on input "checkbox" at bounding box center [757, 394] width 0 height 0
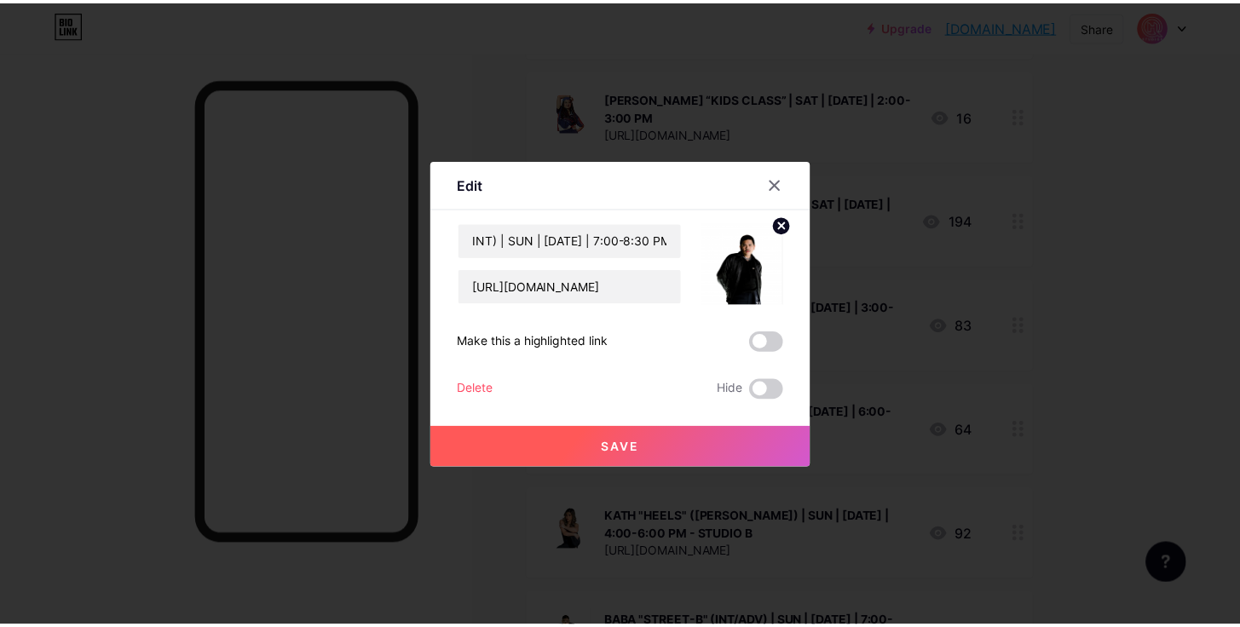
scroll to position [0, 0]
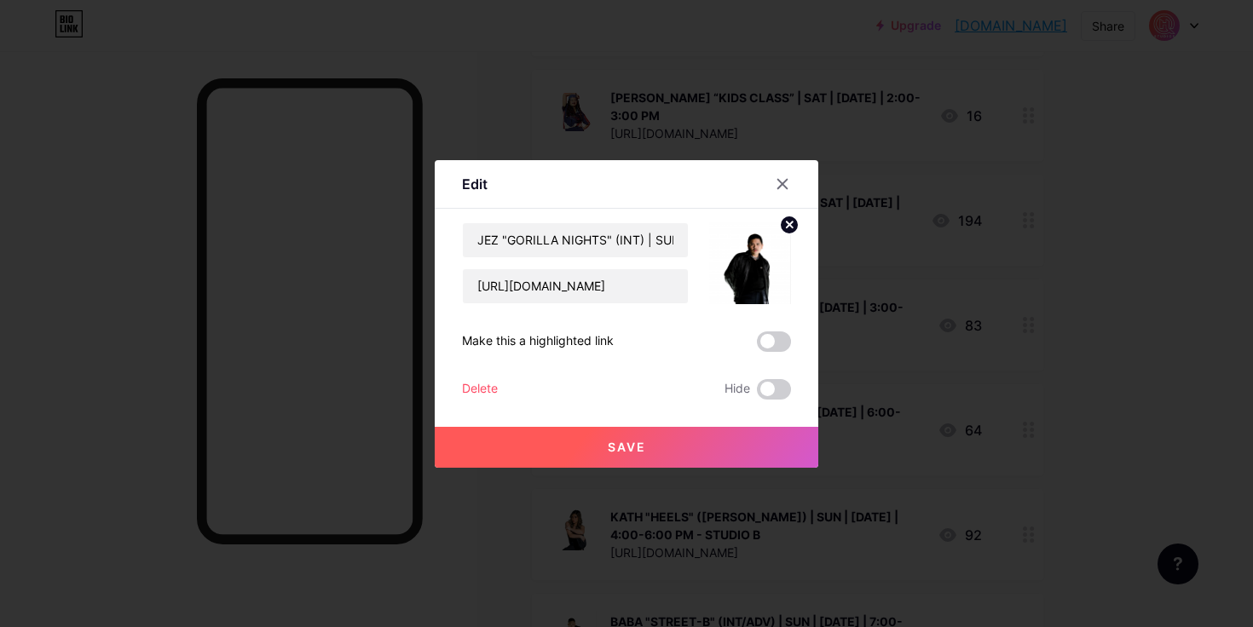
click at [648, 439] on button "Save" at bounding box center [627, 447] width 384 height 41
